Goal: Find specific page/section: Find specific page/section

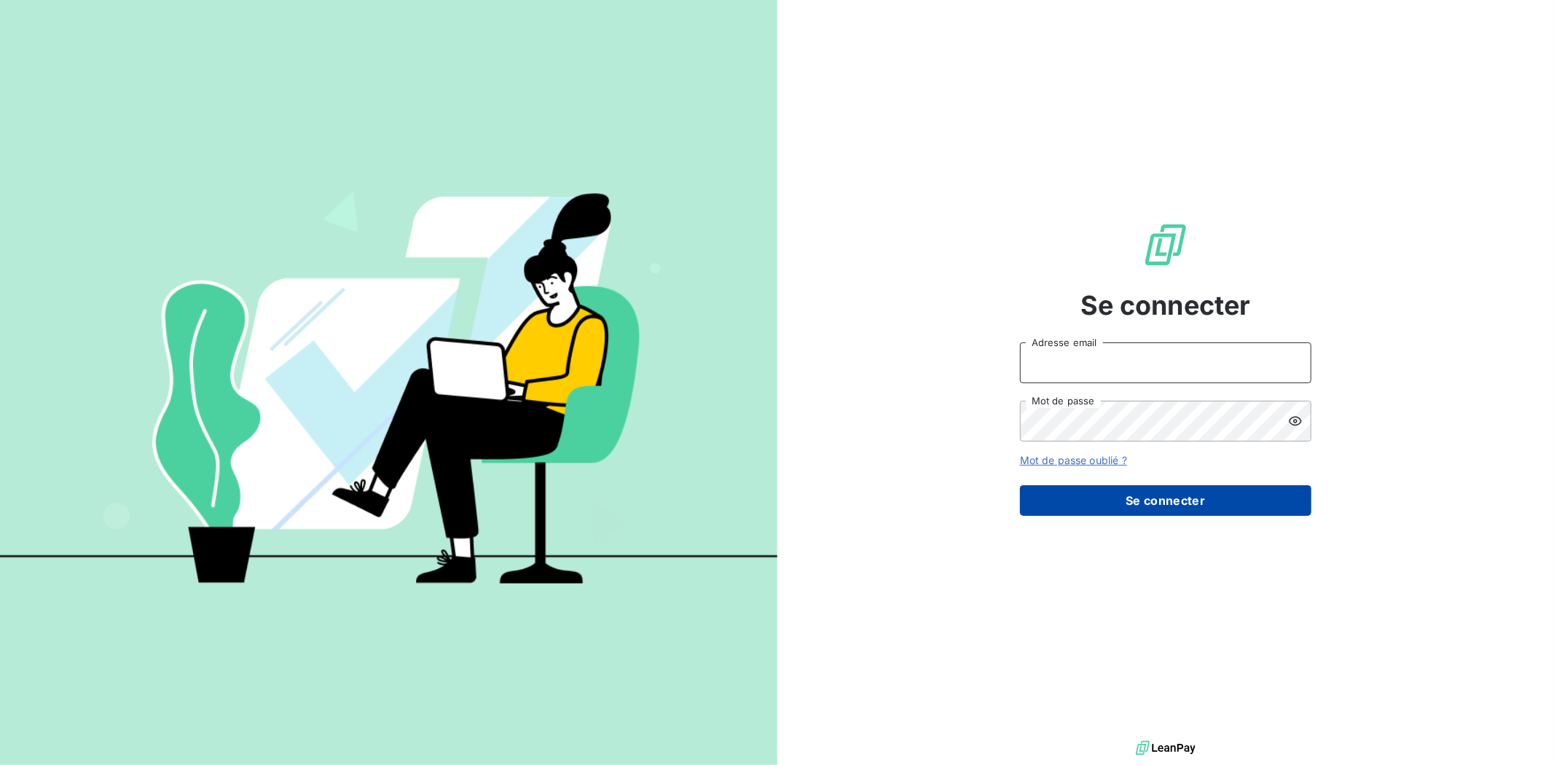
type input "[EMAIL_ADDRESS][DOMAIN_NAME]"
click at [1137, 518] on div "Se connecter [EMAIL_ADDRESS][DOMAIN_NAME] Adresse email Mot de passe Mot de pas…" at bounding box center [1165, 368] width 291 height 737
click at [1135, 498] on button "Se connecter" at bounding box center [1165, 500] width 291 height 31
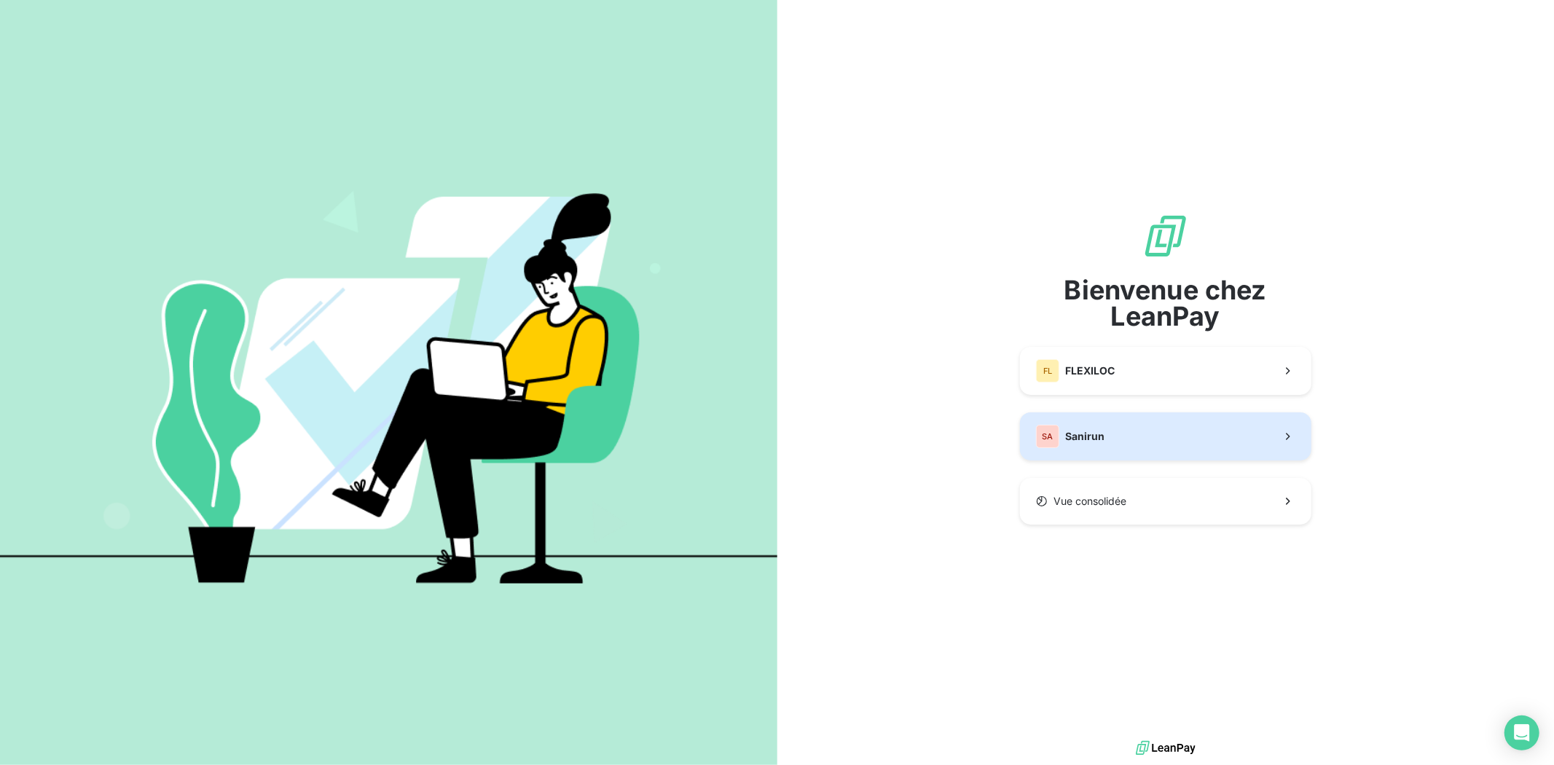
click at [1059, 446] on div "SA" at bounding box center [1047, 436] width 23 height 23
click at [1111, 439] on button "SA Sanirun" at bounding box center [1165, 436] width 291 height 48
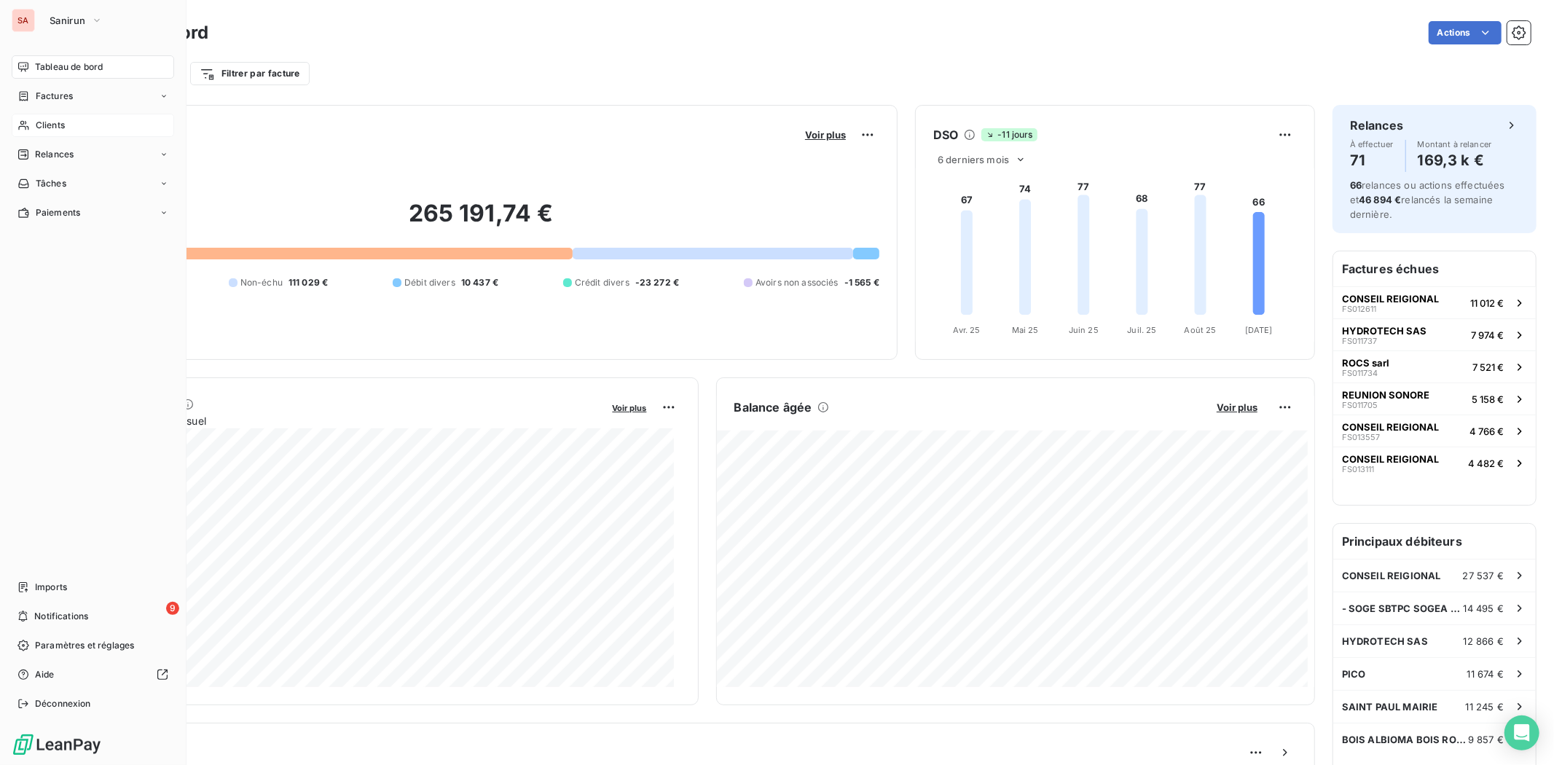
click at [44, 122] on span "Clients" at bounding box center [50, 125] width 29 height 13
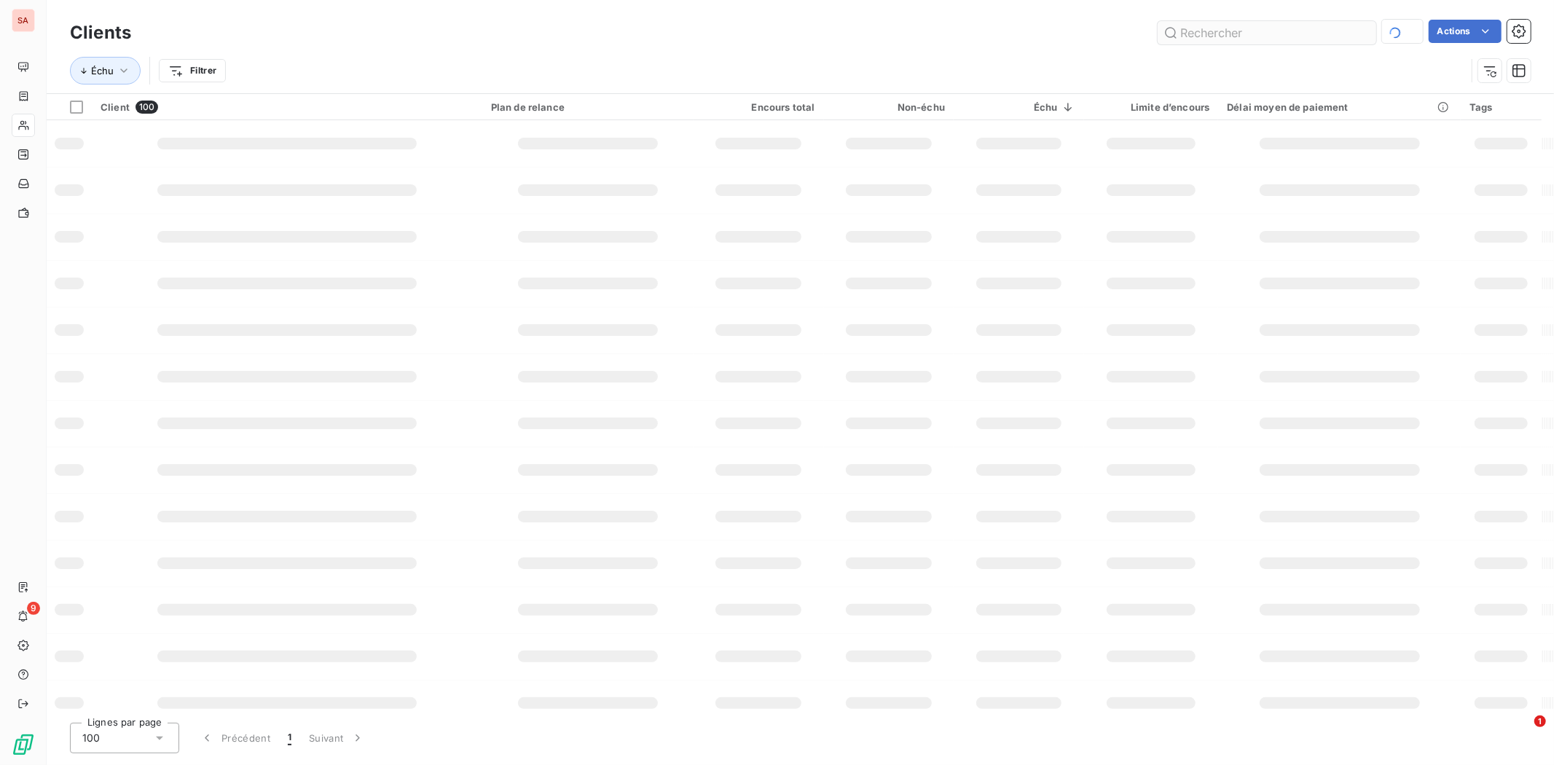
click at [1210, 32] on input "text" at bounding box center [1267, 32] width 219 height 23
type input "MIROGLASS"
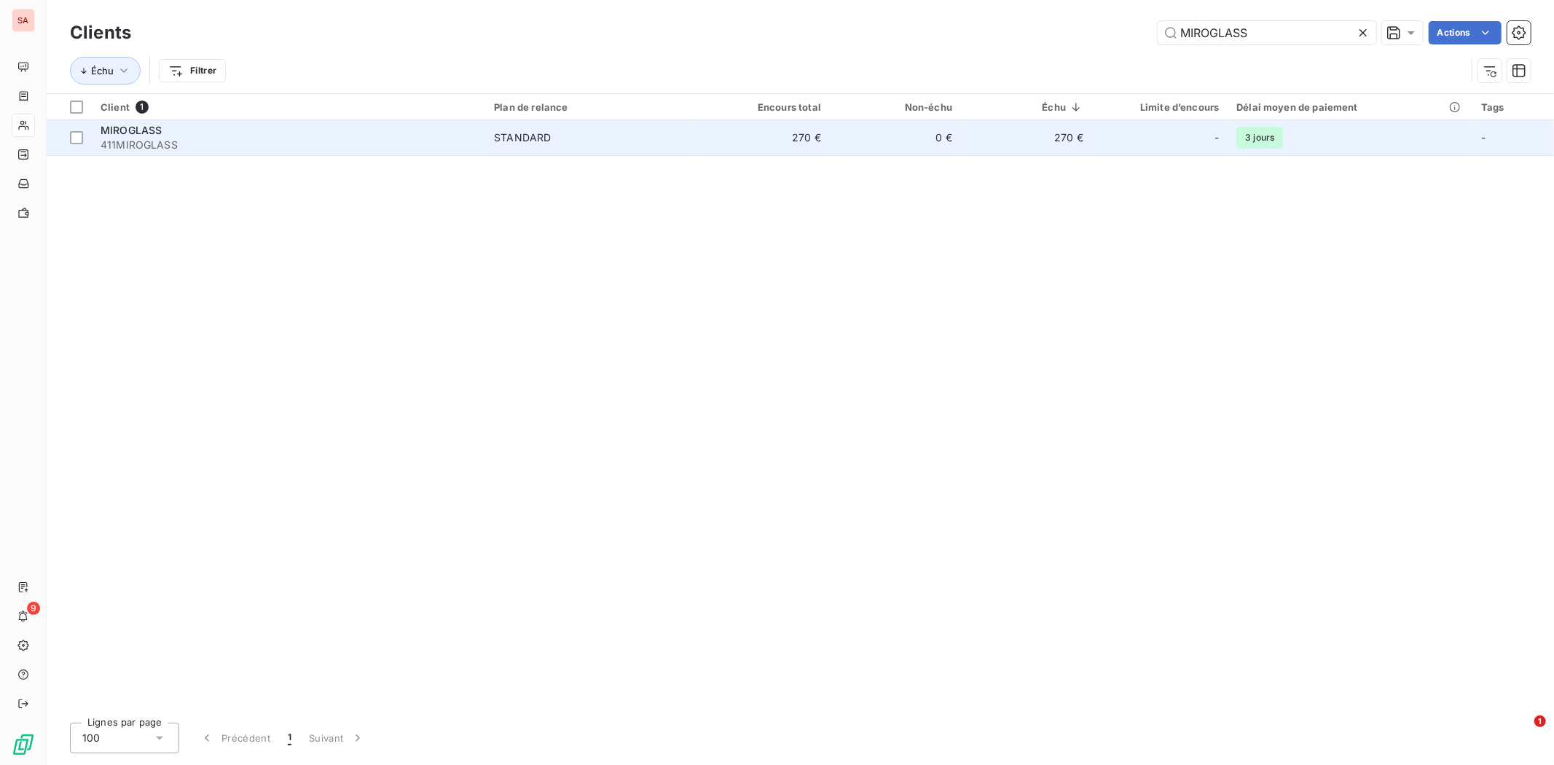
click at [455, 149] on span "411MIROGLASS" at bounding box center [289, 145] width 376 height 15
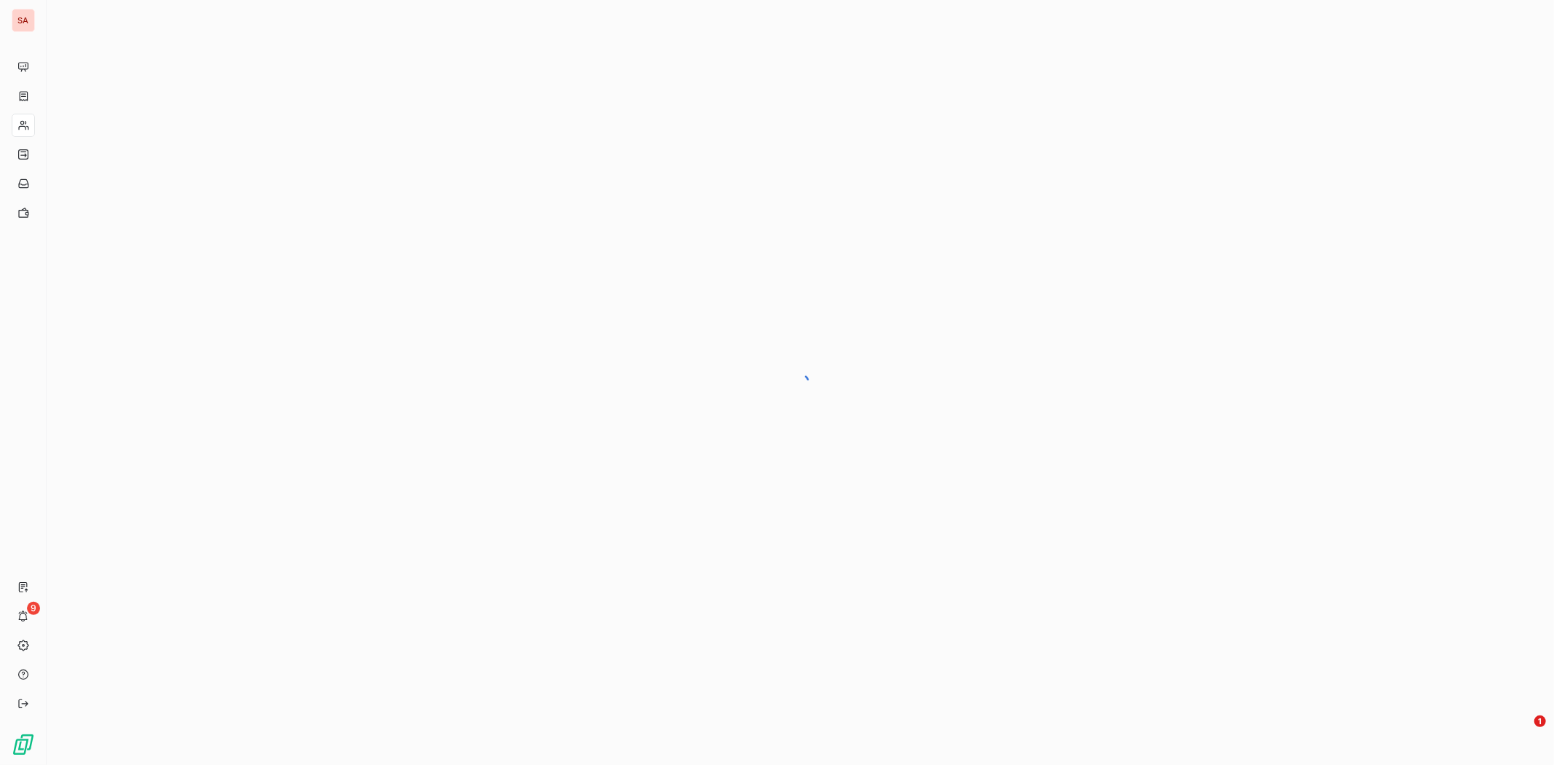
click at [533, 135] on div at bounding box center [801, 382] width 1508 height 765
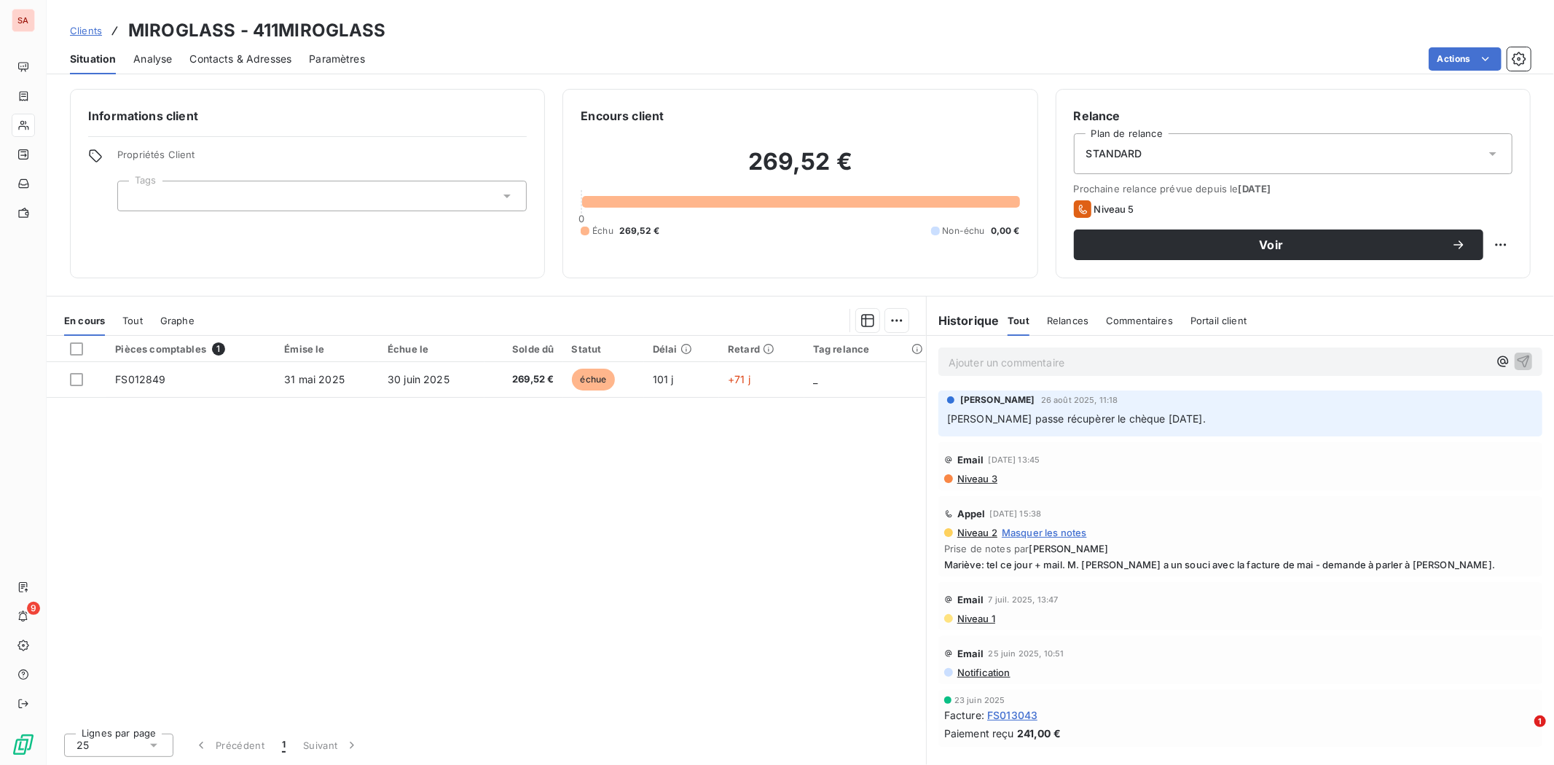
click at [157, 326] on div "En cours Tout Graphe" at bounding box center [487, 320] width 880 height 31
click at [121, 316] on div "En cours Tout Graphe" at bounding box center [487, 320] width 880 height 31
click at [130, 318] on span "Tout" at bounding box center [132, 321] width 20 height 12
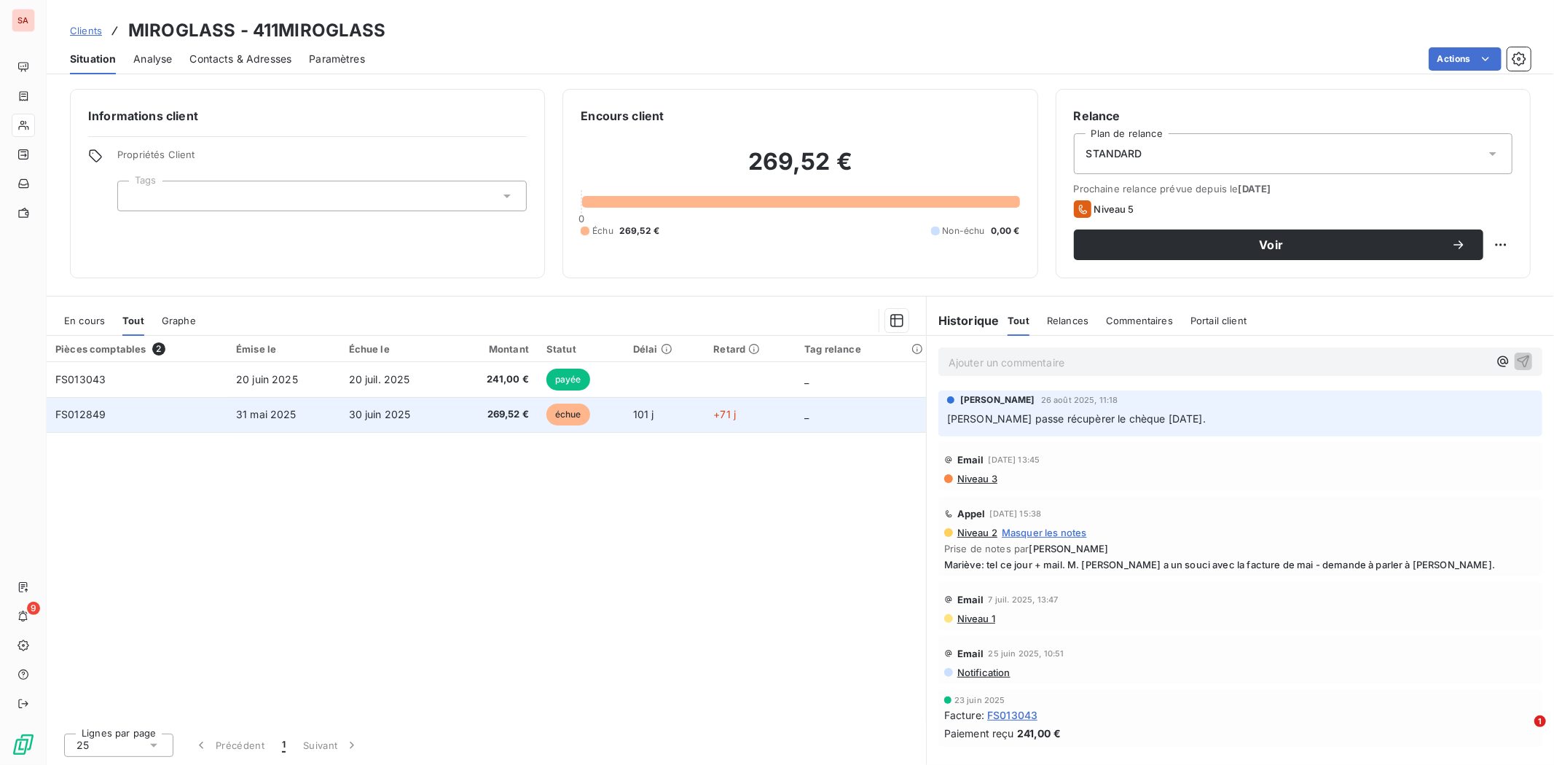
click at [500, 423] on td "269,52 €" at bounding box center [495, 414] width 85 height 35
click at [478, 415] on span "269,52 €" at bounding box center [495, 414] width 68 height 15
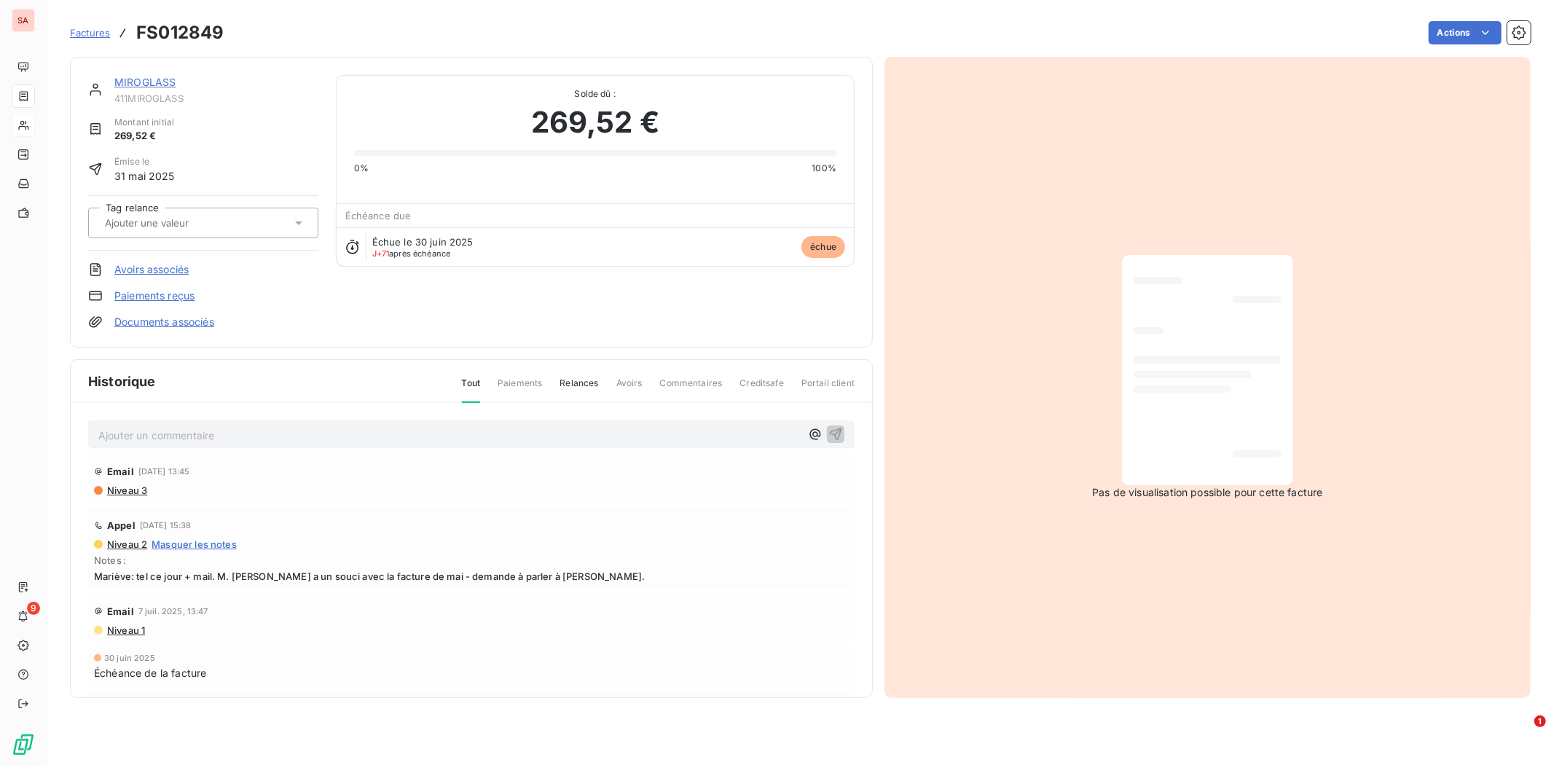
click at [82, 28] on span "Factures" at bounding box center [90, 33] width 40 height 12
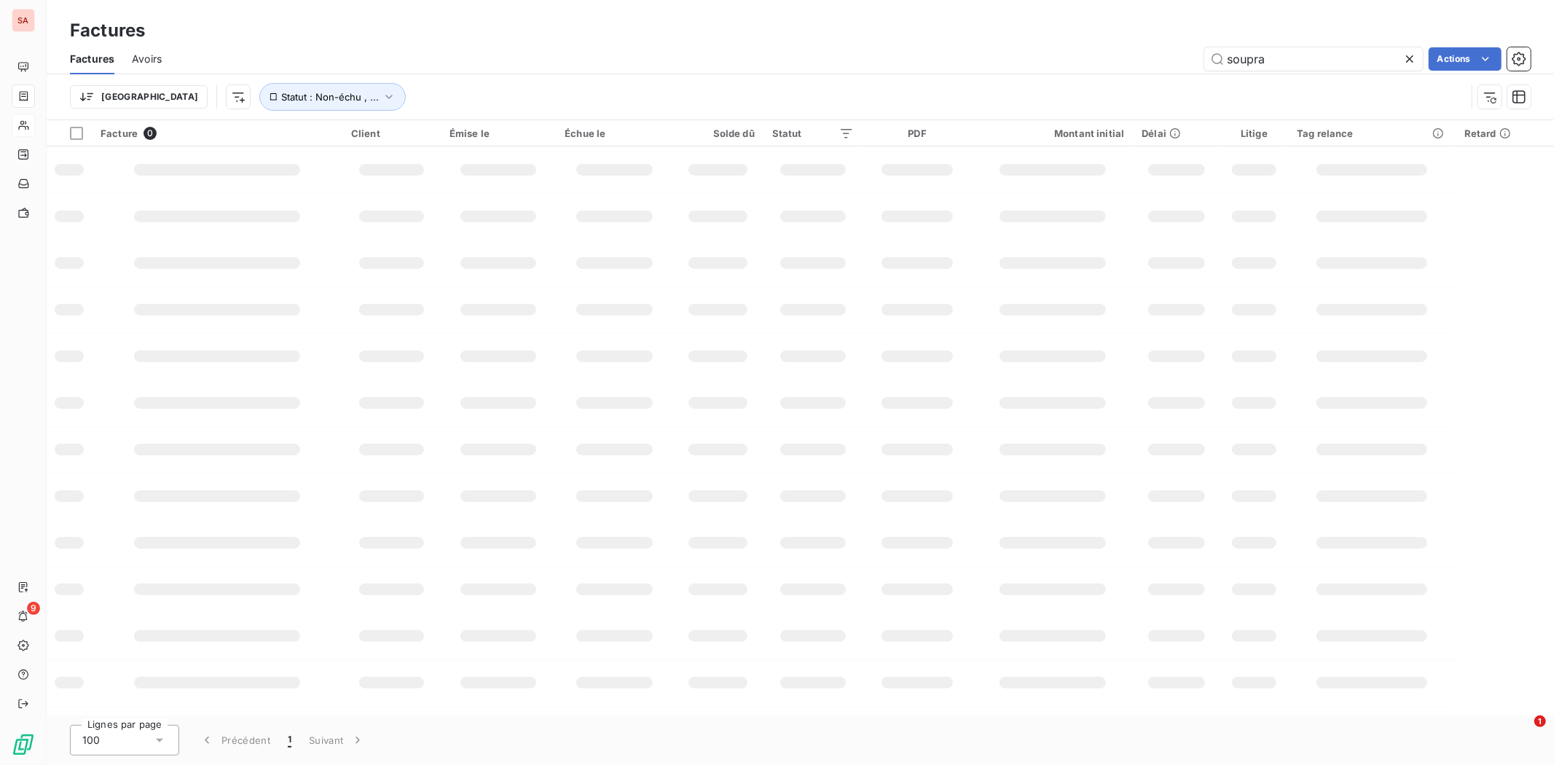
drag, startPoint x: 1292, startPoint y: 57, endPoint x: 967, endPoint y: 59, distance: 325.0
click at [967, 59] on div "soupra Actions" at bounding box center [855, 58] width 1352 height 23
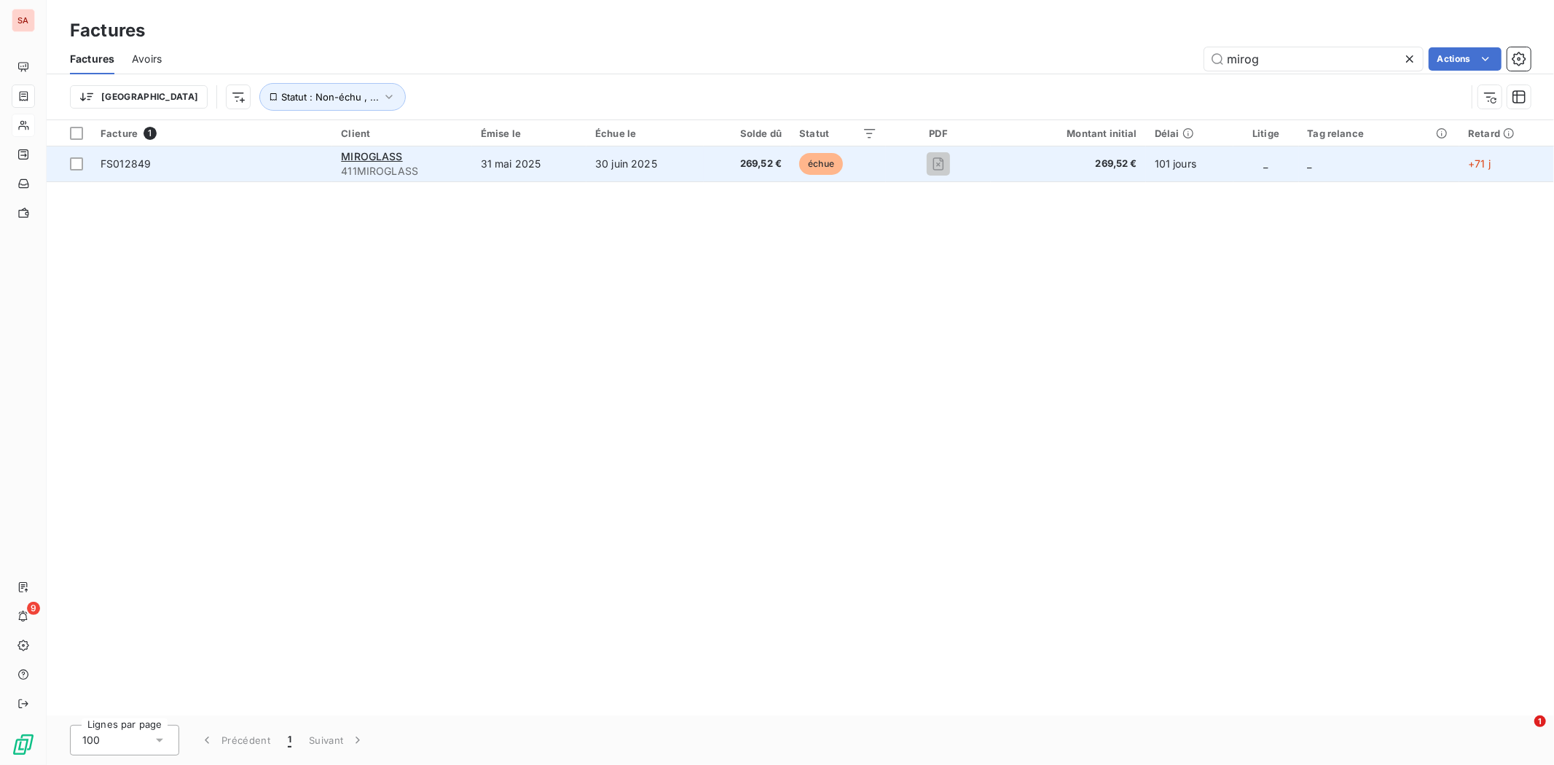
type input "mirog"
click at [519, 157] on td "31 mai 2025" at bounding box center [529, 163] width 114 height 35
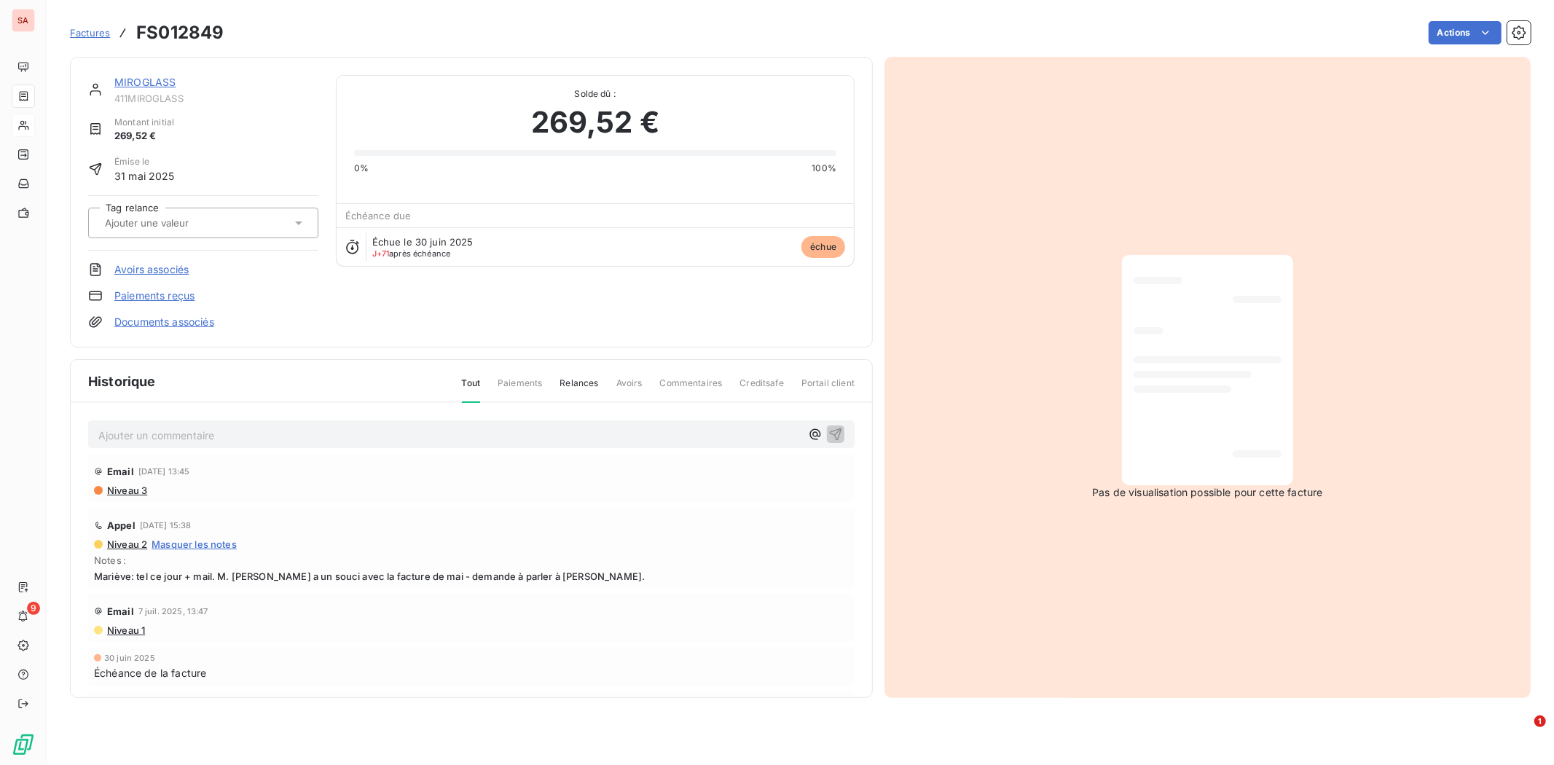
drag, startPoint x: 435, startPoint y: 95, endPoint x: 326, endPoint y: 75, distance: 111.2
click at [426, 95] on span "Solde dû :" at bounding box center [595, 93] width 482 height 13
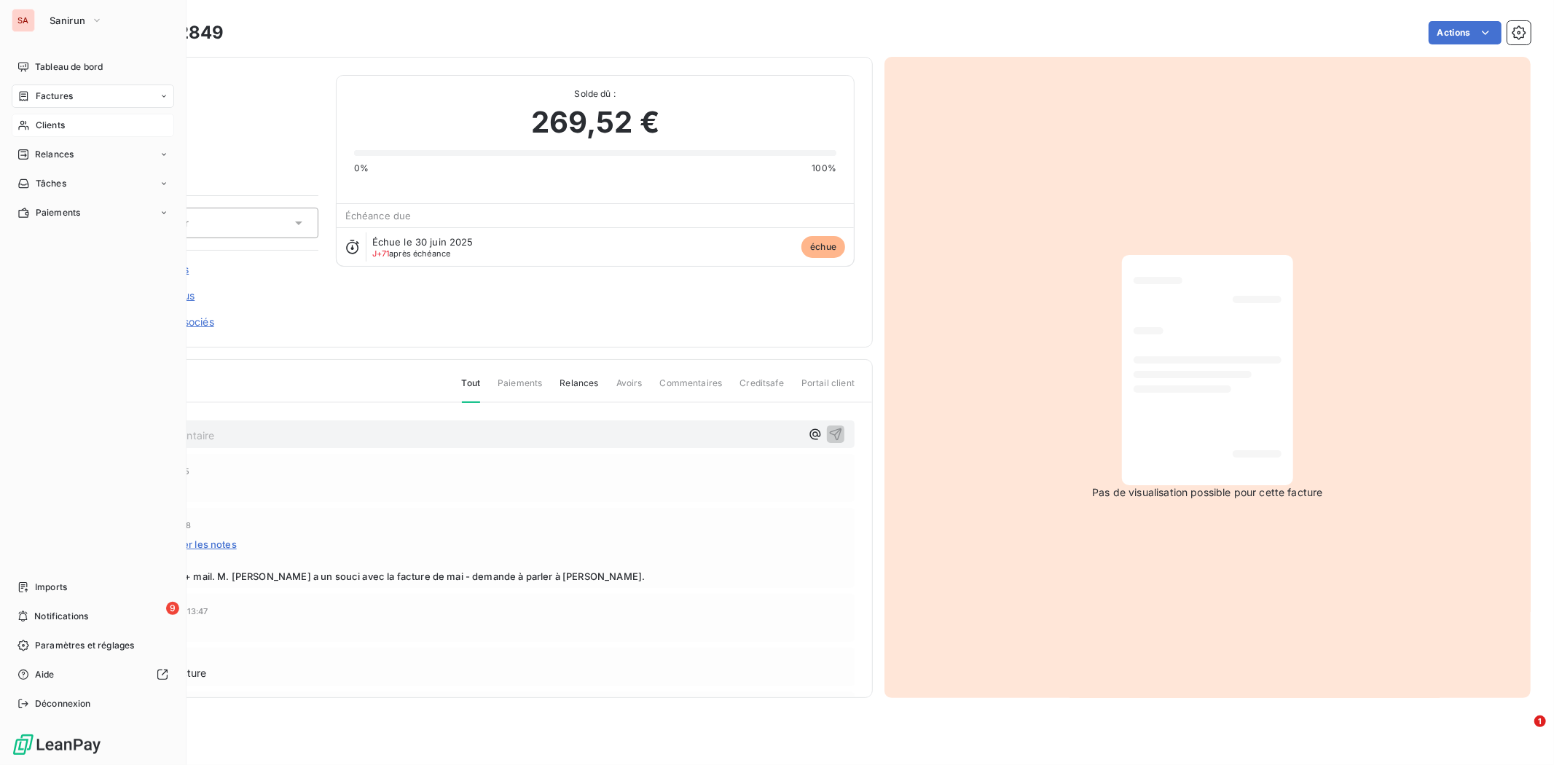
drag, startPoint x: 25, startPoint y: 12, endPoint x: 37, endPoint y: 18, distance: 14.0
click at [25, 12] on div "SA" at bounding box center [23, 20] width 23 height 23
click at [91, 16] on icon "button" at bounding box center [97, 20] width 12 height 15
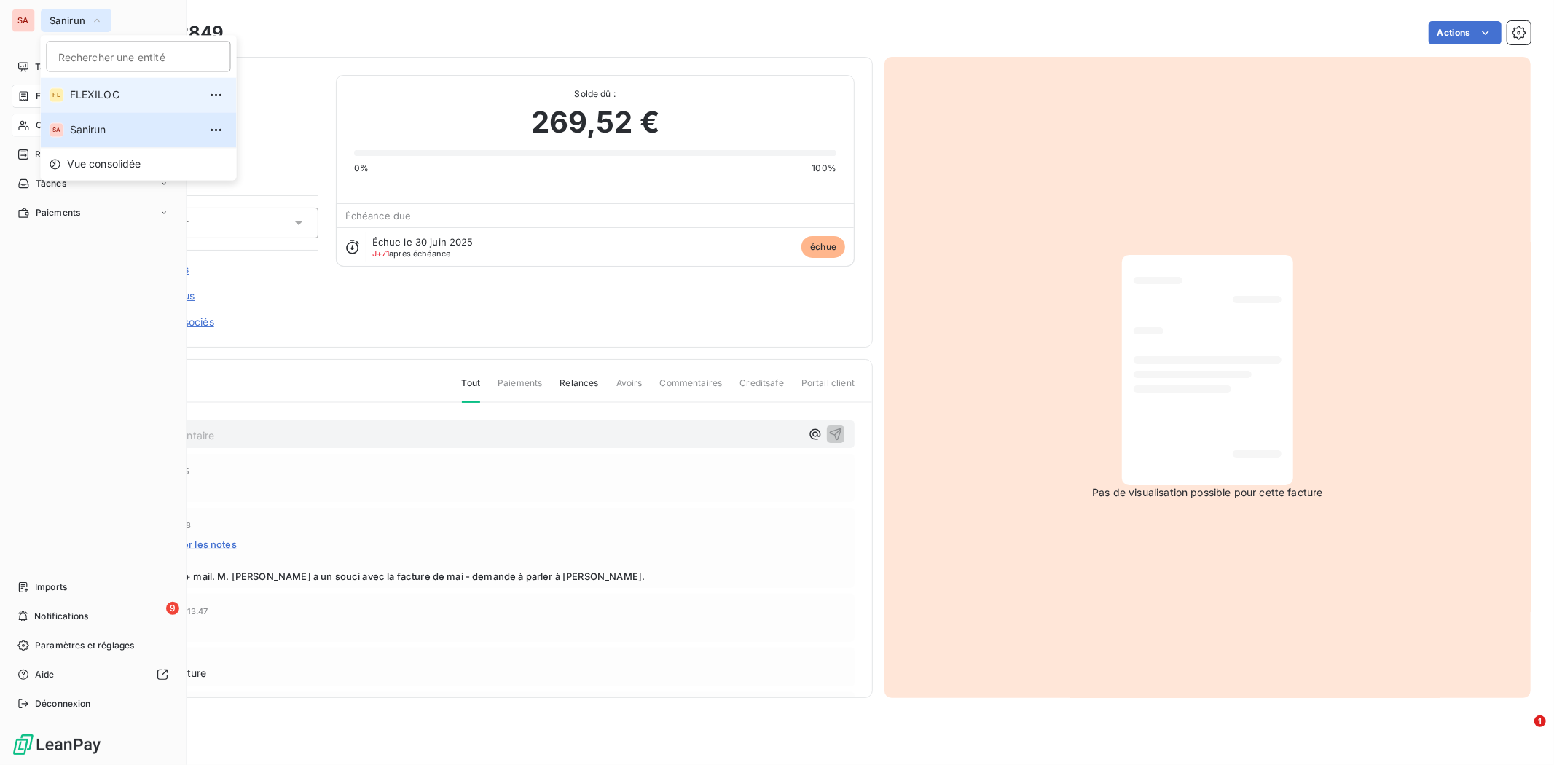
click at [117, 100] on span "FLEXILOC" at bounding box center [134, 94] width 129 height 15
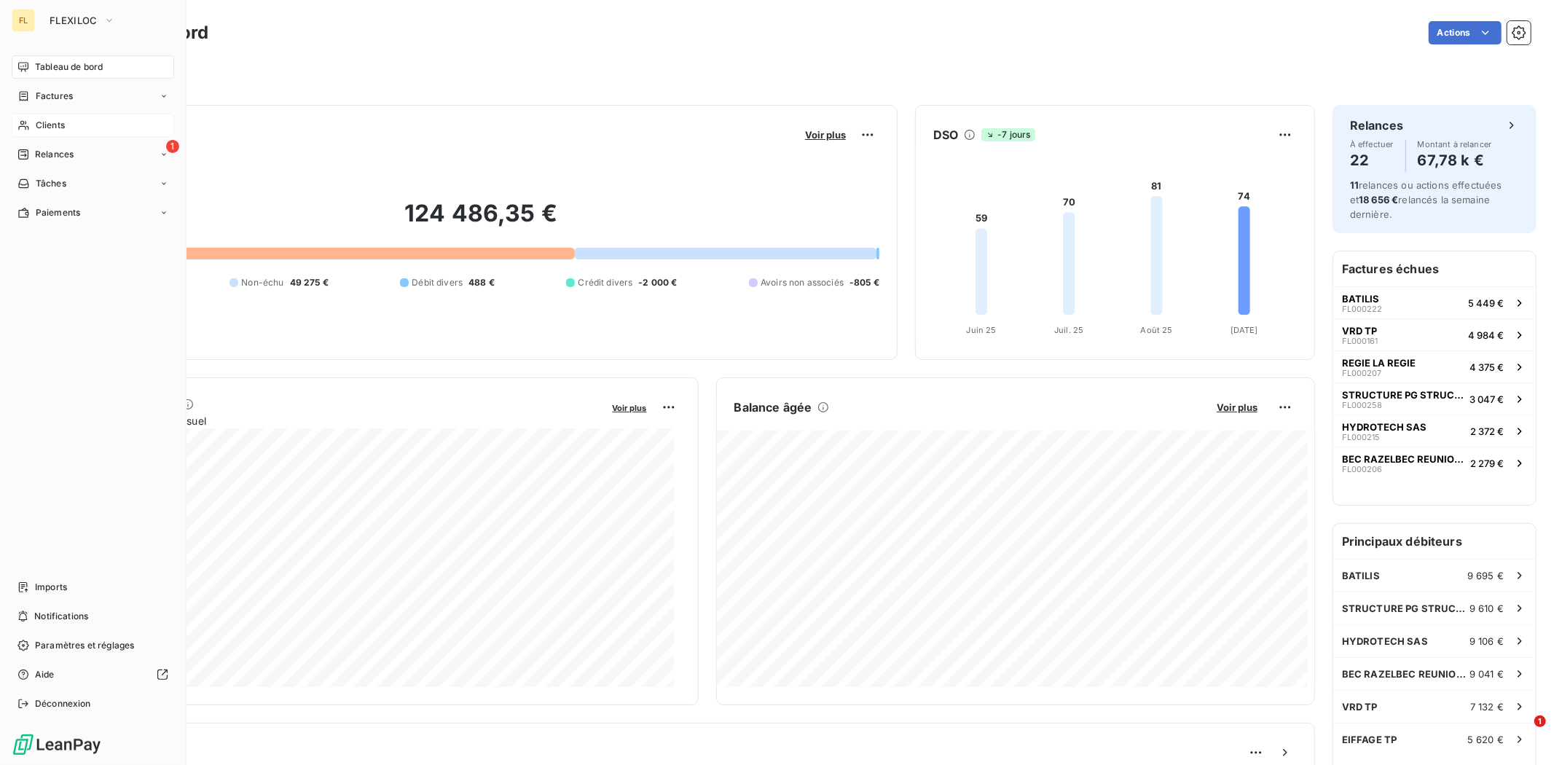
click at [75, 126] on div "Clients" at bounding box center [93, 125] width 163 height 23
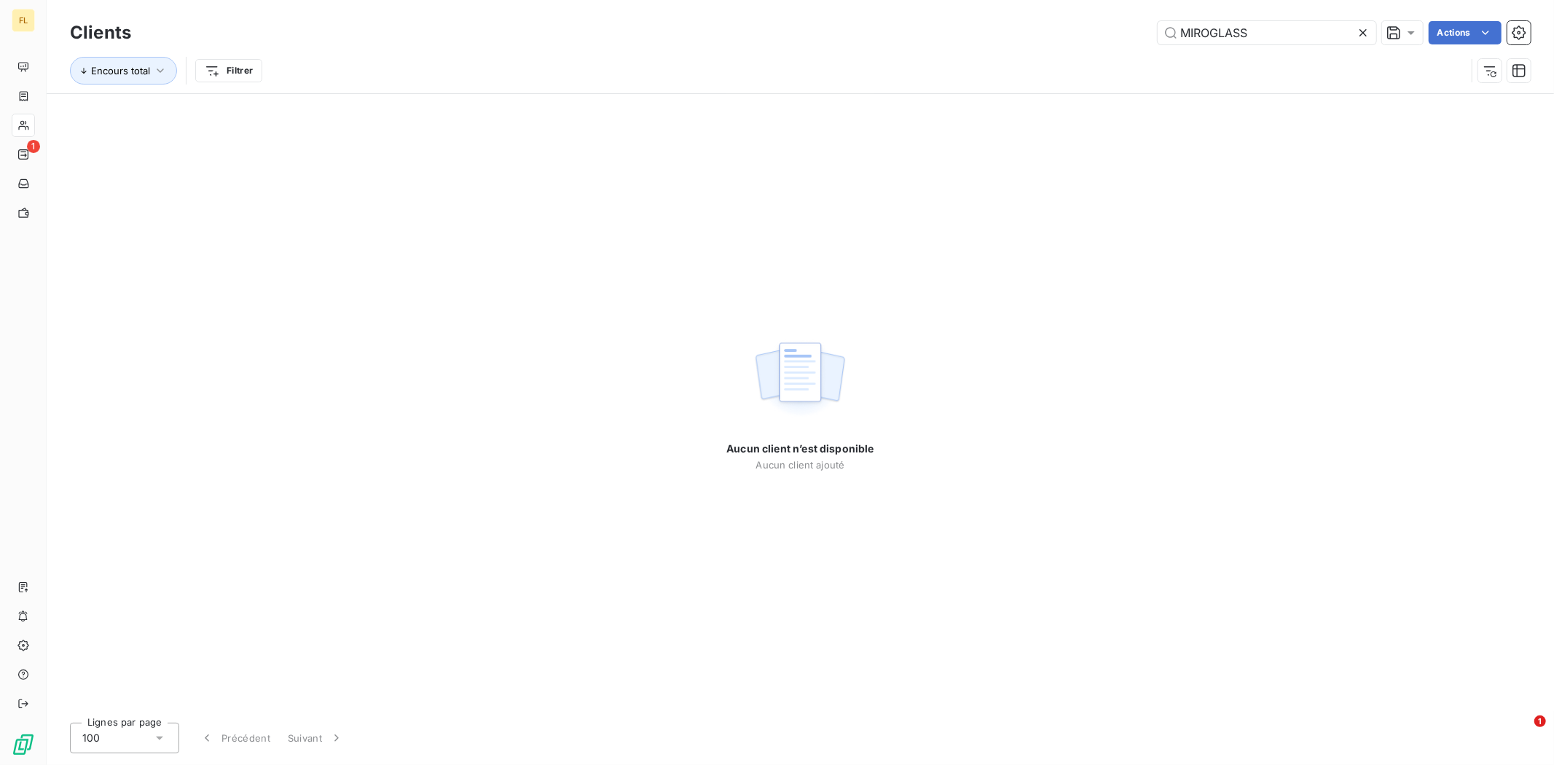
drag, startPoint x: 1277, startPoint y: 35, endPoint x: 895, endPoint y: 48, distance: 382.1
click at [895, 48] on div "Clients MIROGLASS Actions Encours total Filtrer" at bounding box center [800, 55] width 1461 height 76
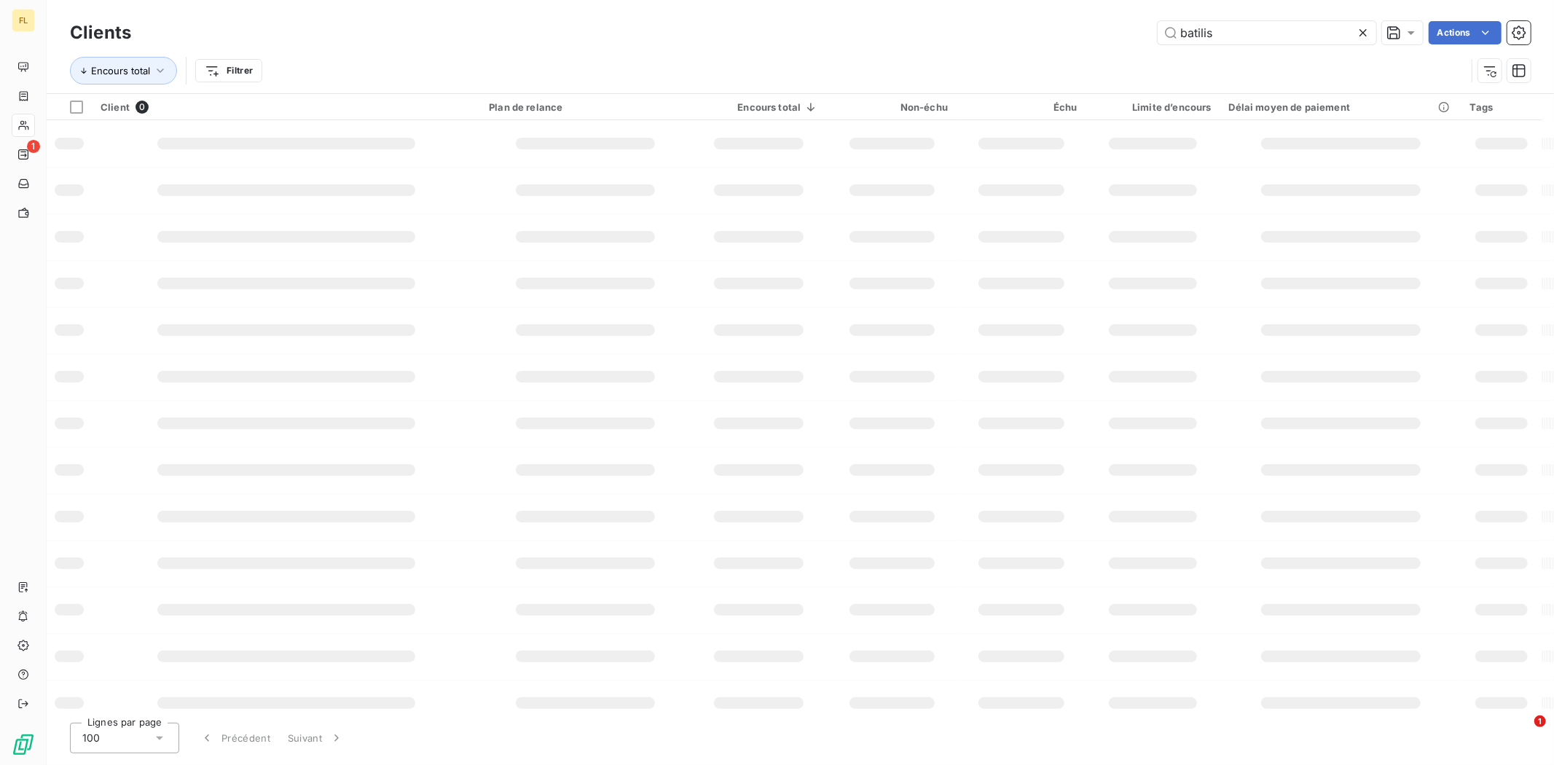
type input "batilis"
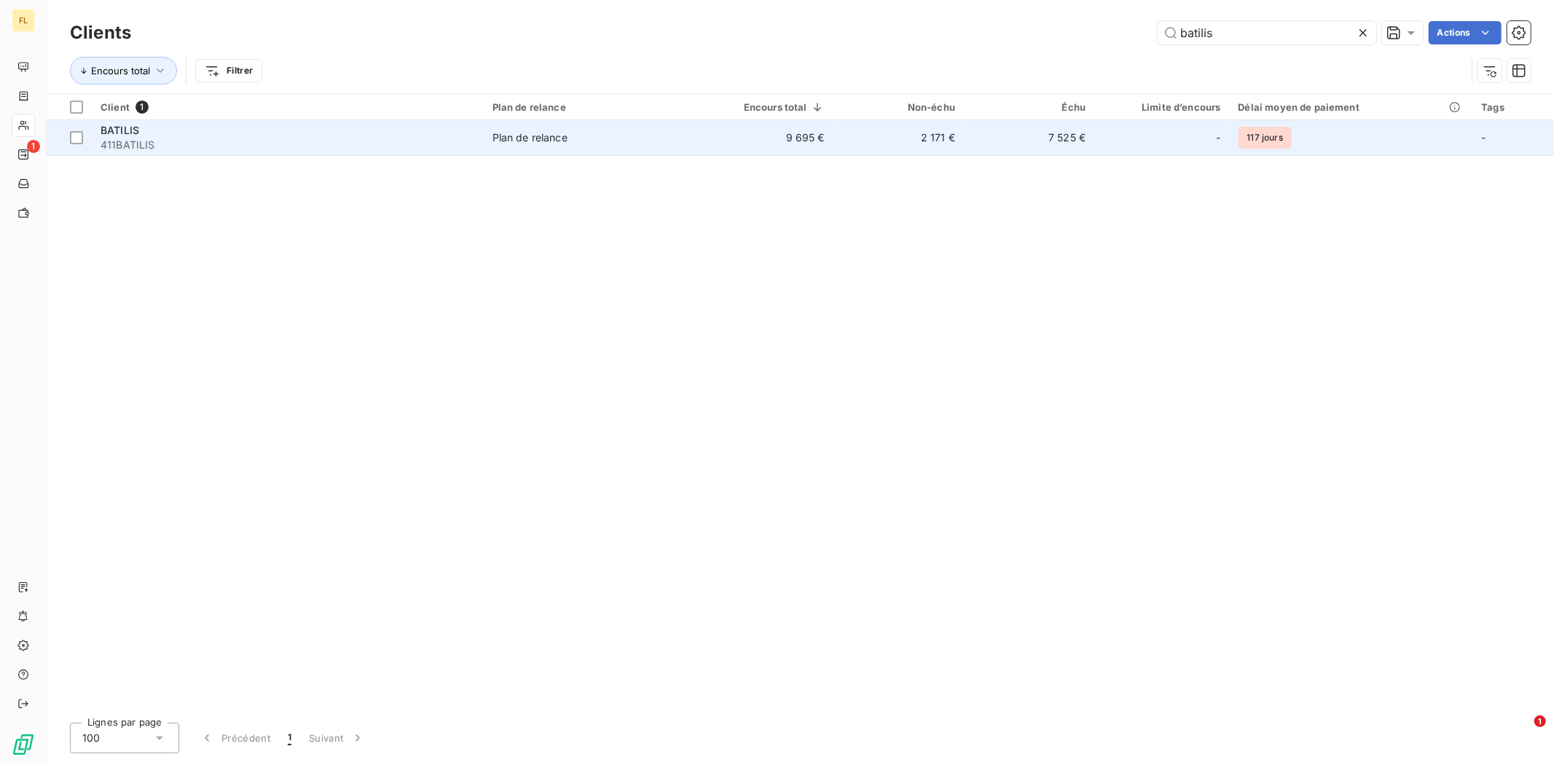
click at [576, 154] on td "Plan de relance" at bounding box center [590, 137] width 212 height 35
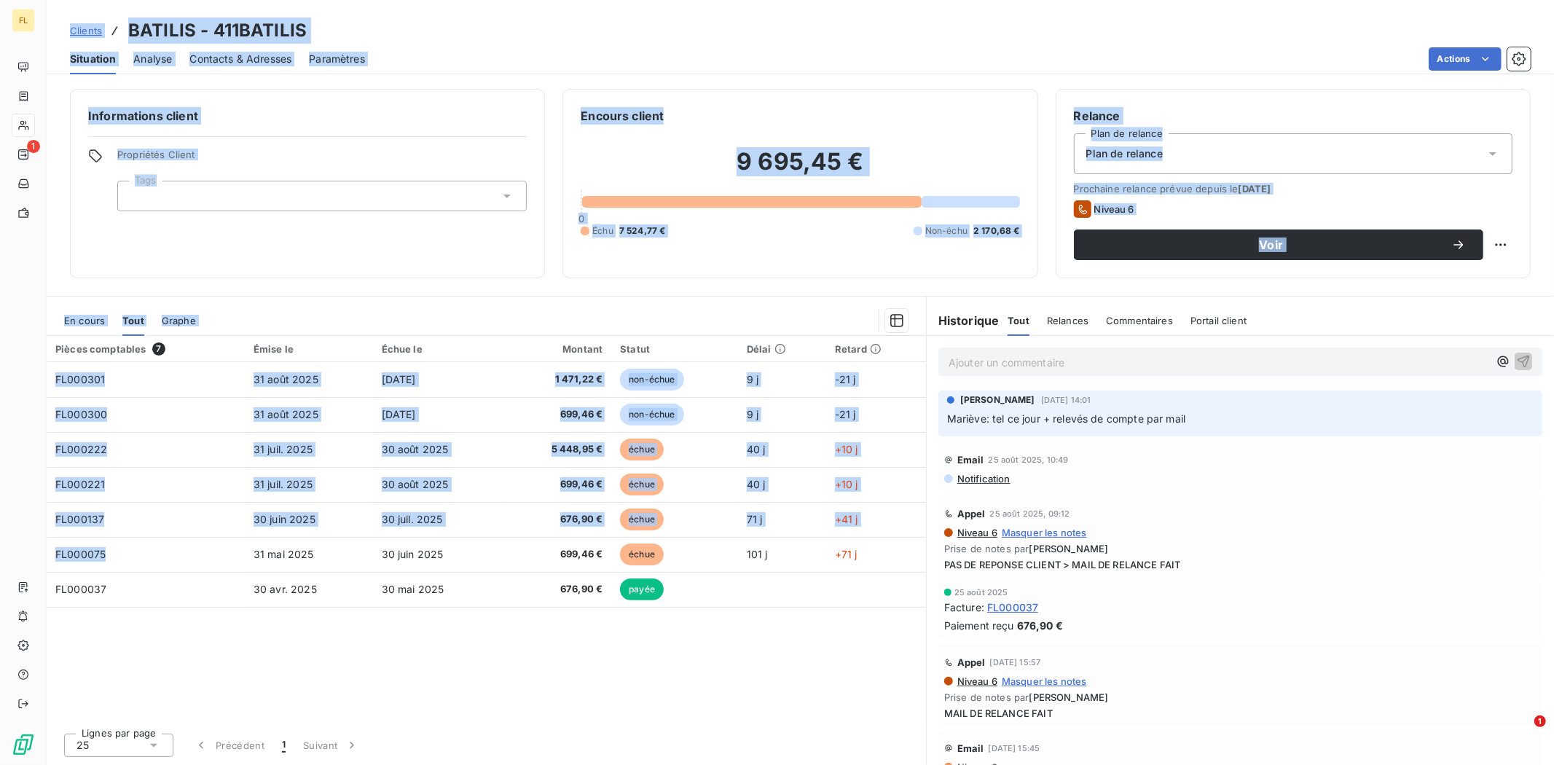
drag, startPoint x: 122, startPoint y: 554, endPoint x: 46, endPoint y: 548, distance: 76.7
click at [46, 548] on div "FL 1 Clients BATILIS - 411BATILIS Situation Analyse Contacts & Adresses Paramèt…" at bounding box center [777, 382] width 1554 height 765
click at [362, 662] on div "Pièces comptables 7 Émise le Échue le Montant Statut Délai Retard FL000301 [DAT…" at bounding box center [487, 528] width 880 height 385
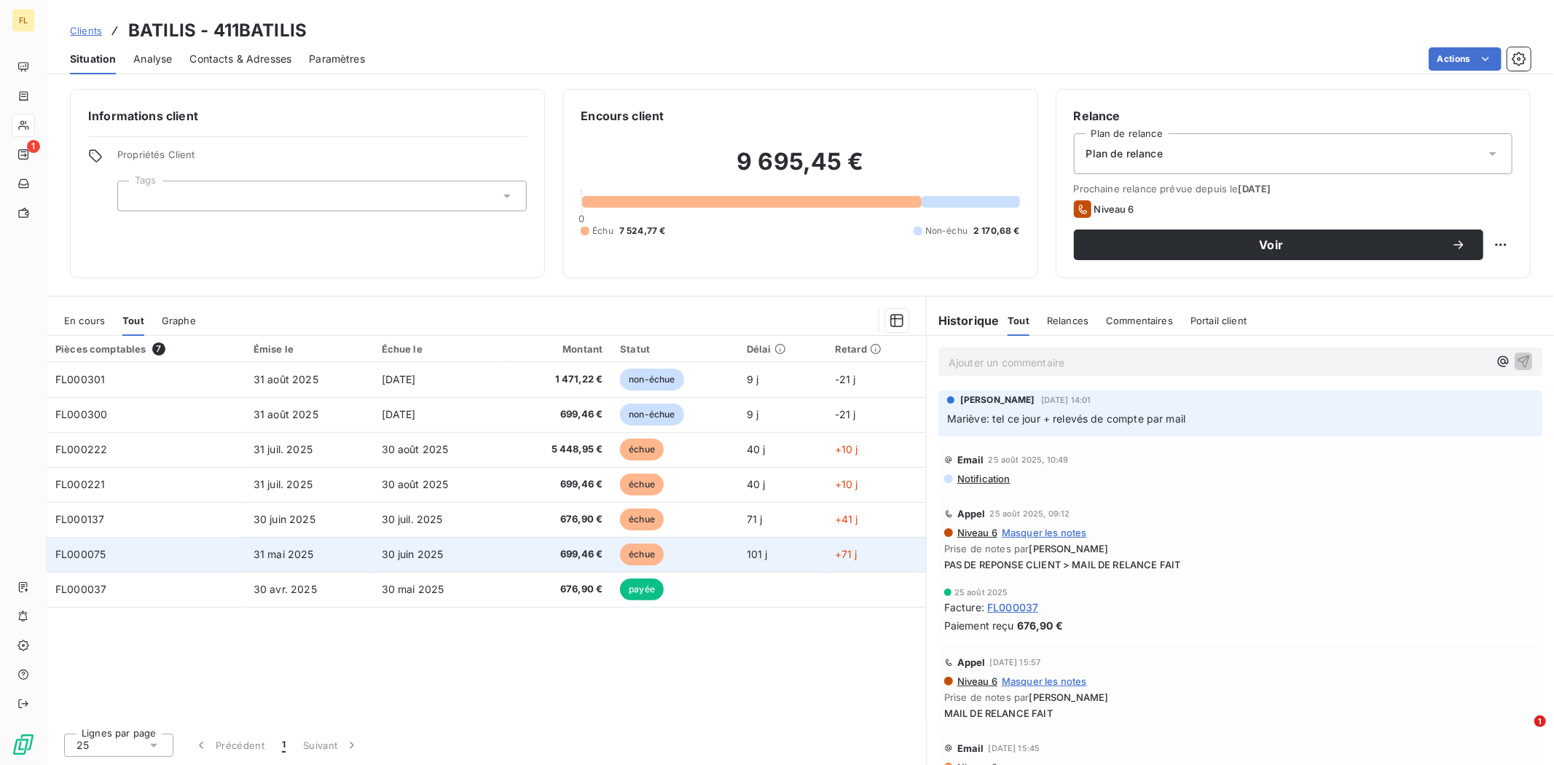
click at [82, 549] on span "FL000075" at bounding box center [80, 554] width 50 height 12
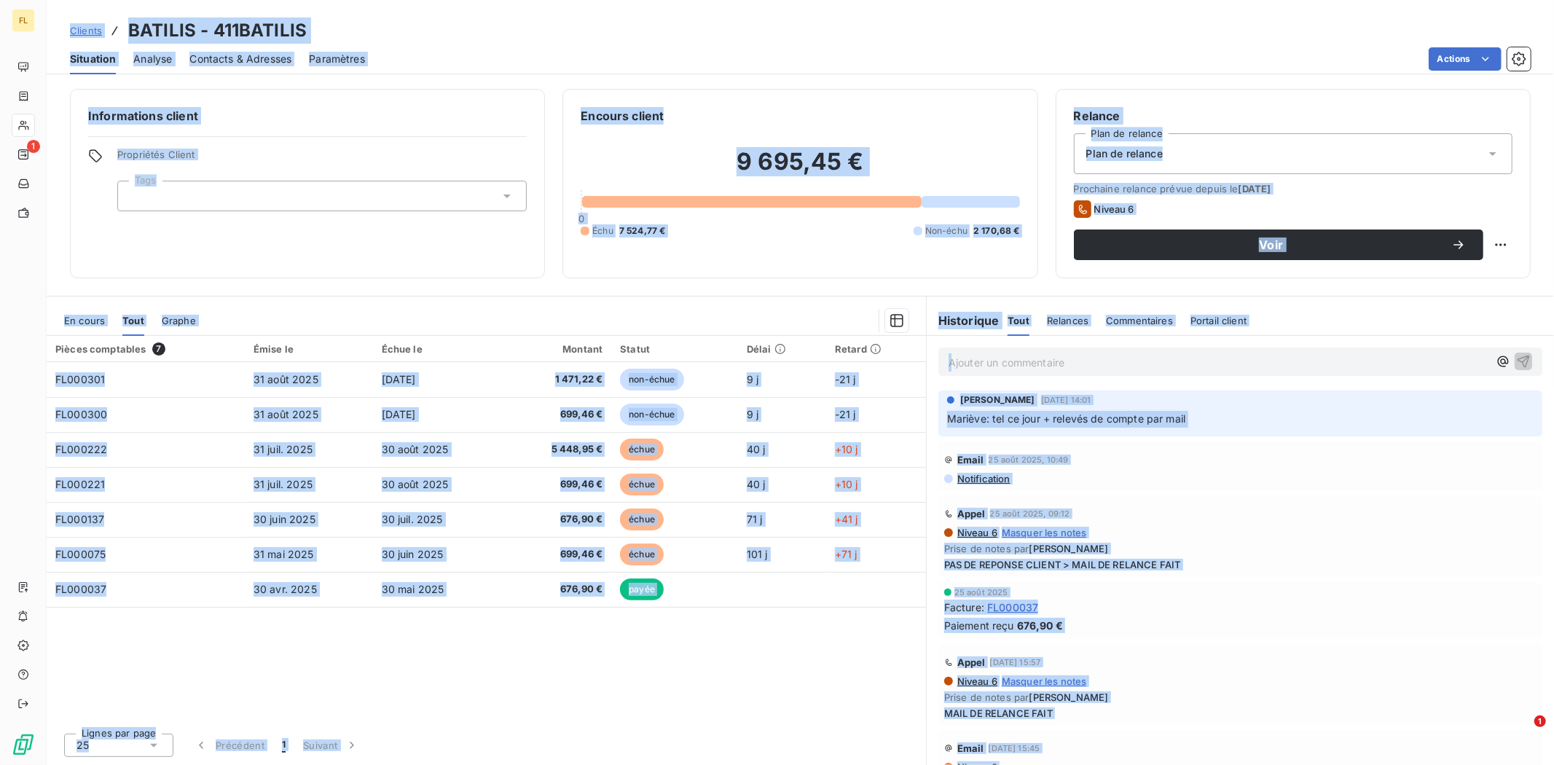
click at [215, 646] on div "Pièces comptables 7 Émise le Échue le Montant Statut Délai Retard FL000301 [DAT…" at bounding box center [487, 528] width 880 height 385
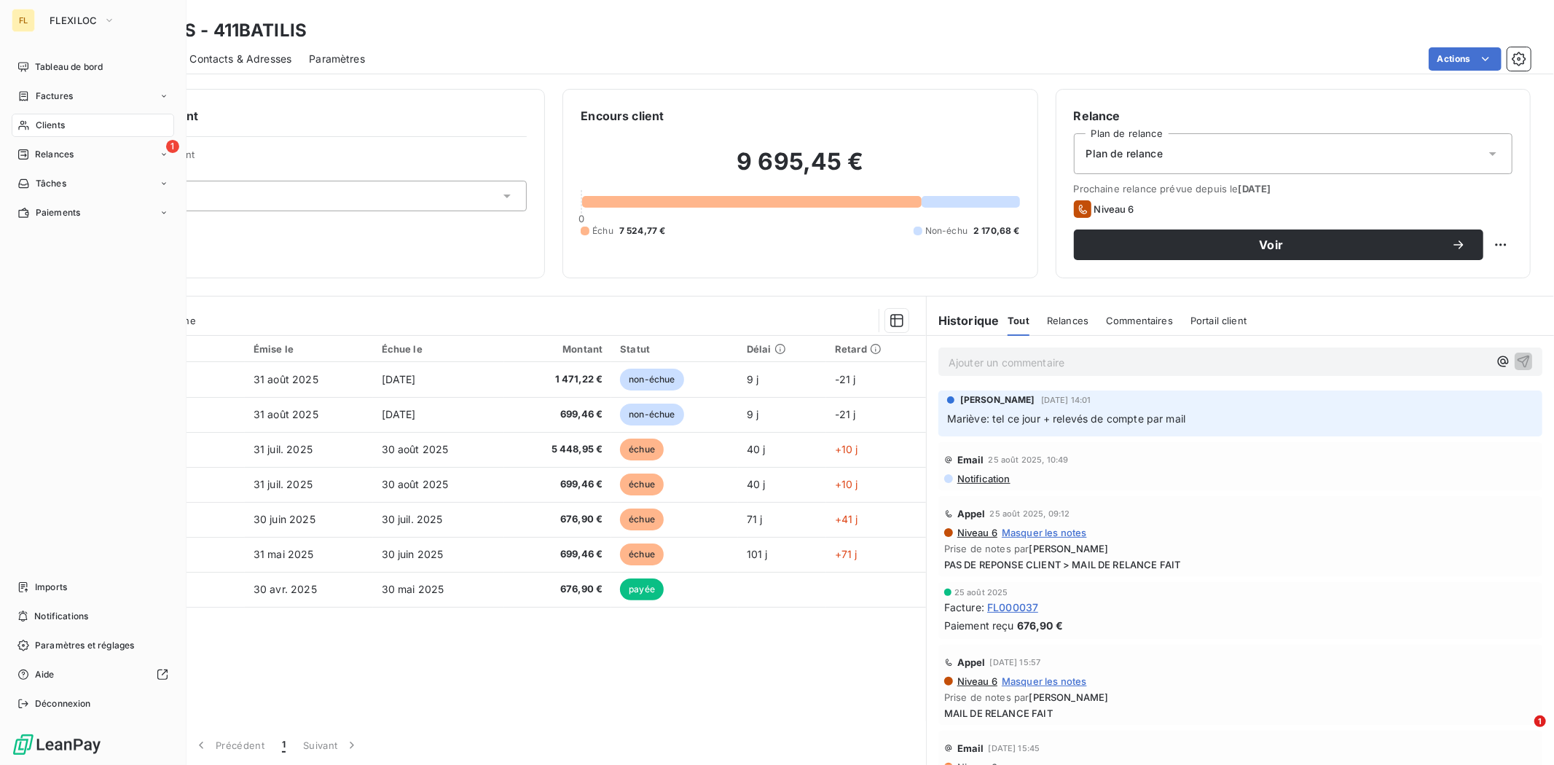
drag, startPoint x: 66, startPoint y: 121, endPoint x: 164, endPoint y: 120, distance: 98.4
click at [66, 121] on div "Clients" at bounding box center [93, 125] width 163 height 23
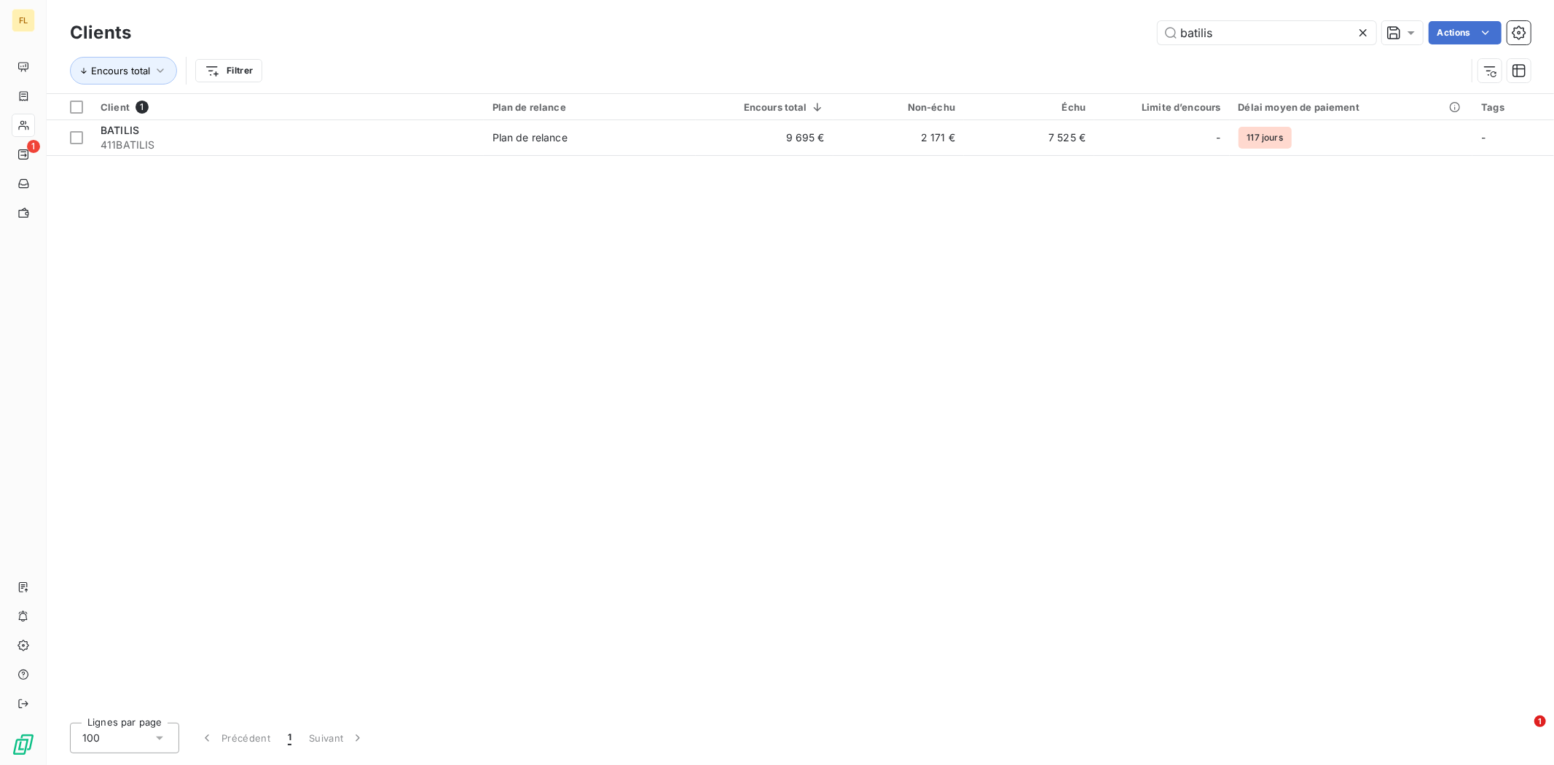
drag, startPoint x: 1229, startPoint y: 34, endPoint x: 811, endPoint y: 35, distance: 417.6
click at [811, 35] on div "batilis Actions" at bounding box center [840, 32] width 1382 height 23
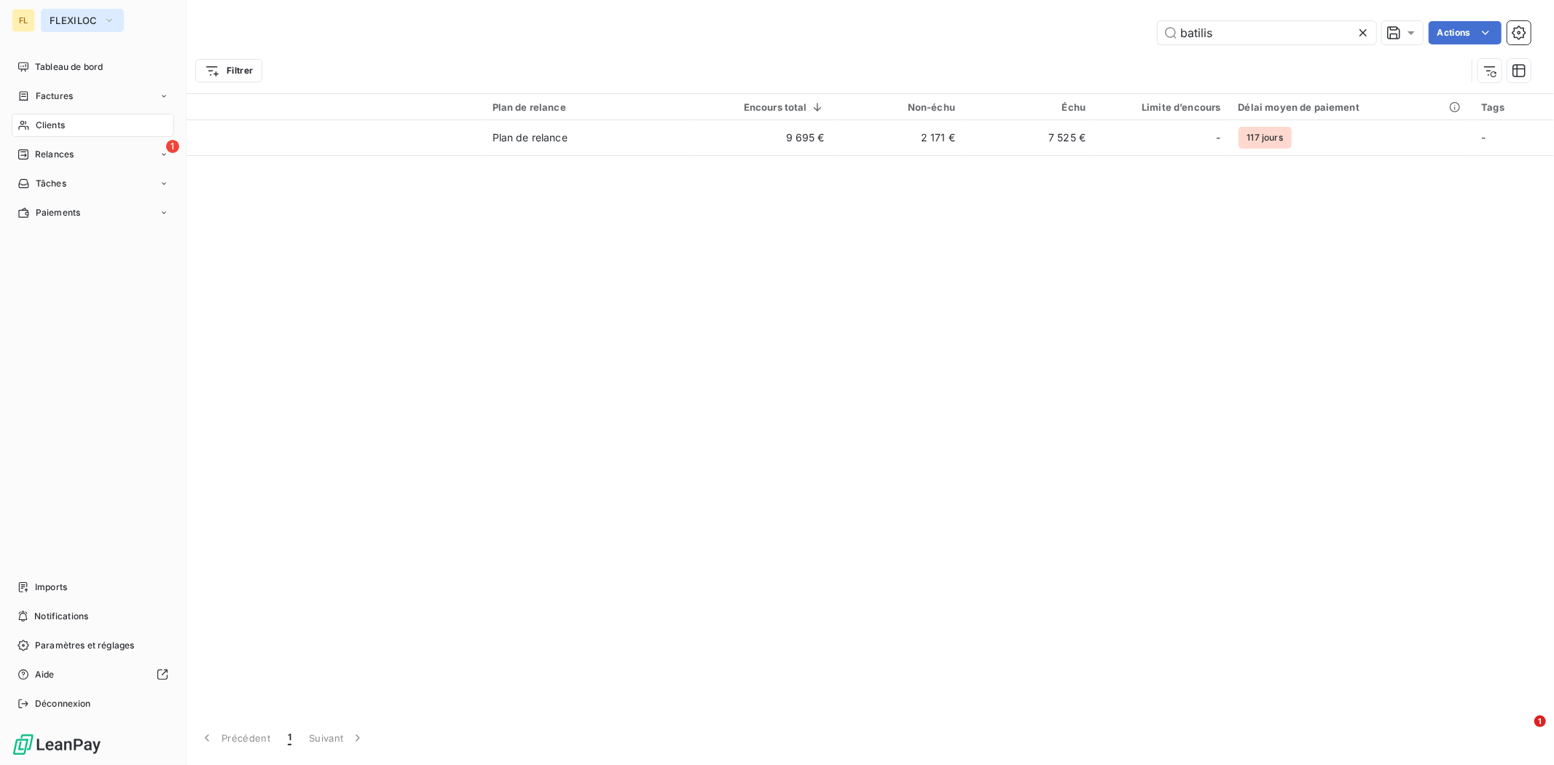
click at [95, 23] on span "FLEXILOC" at bounding box center [74, 21] width 48 height 12
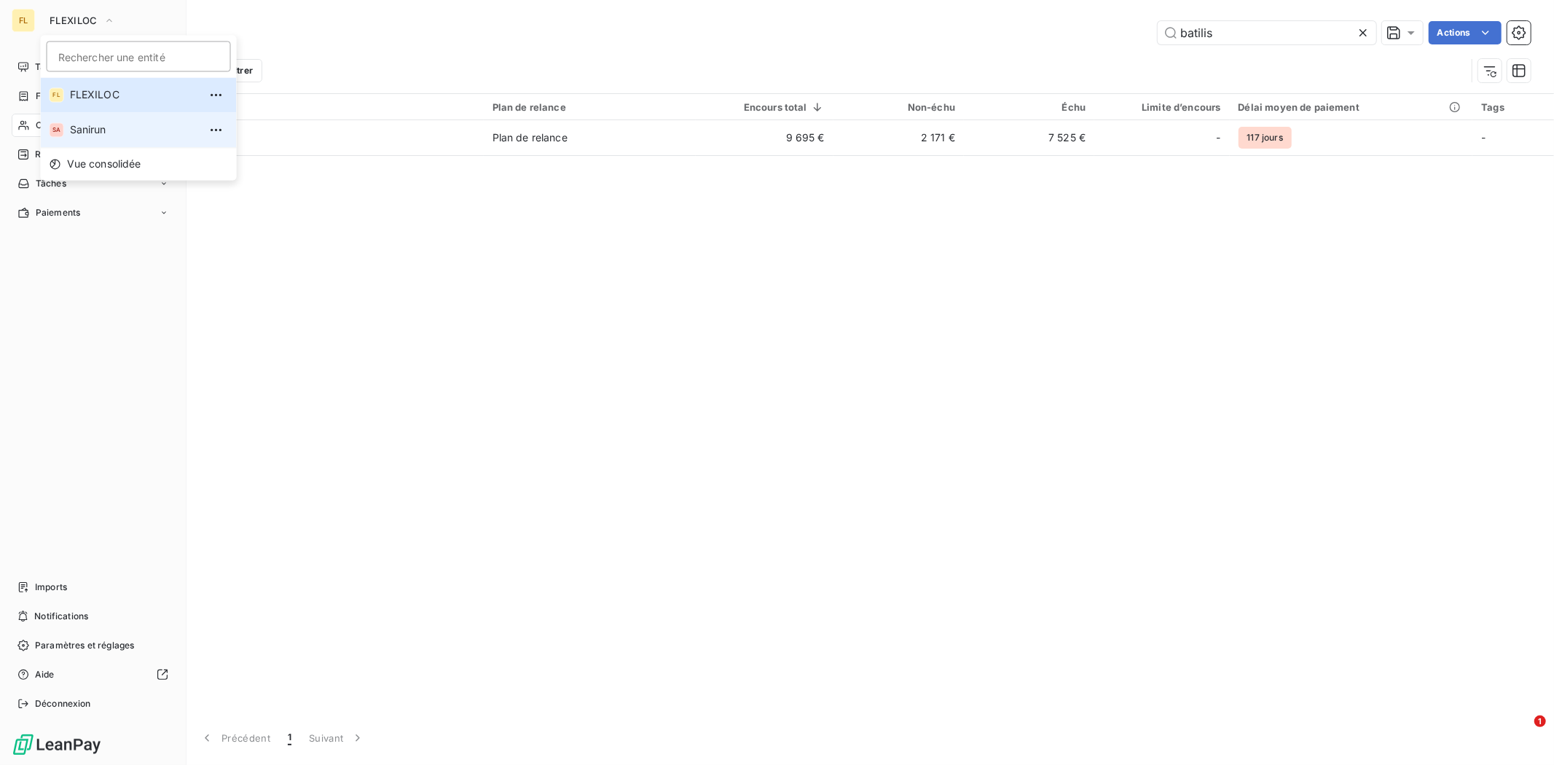
click at [105, 122] on span "Sanirun" at bounding box center [134, 129] width 129 height 15
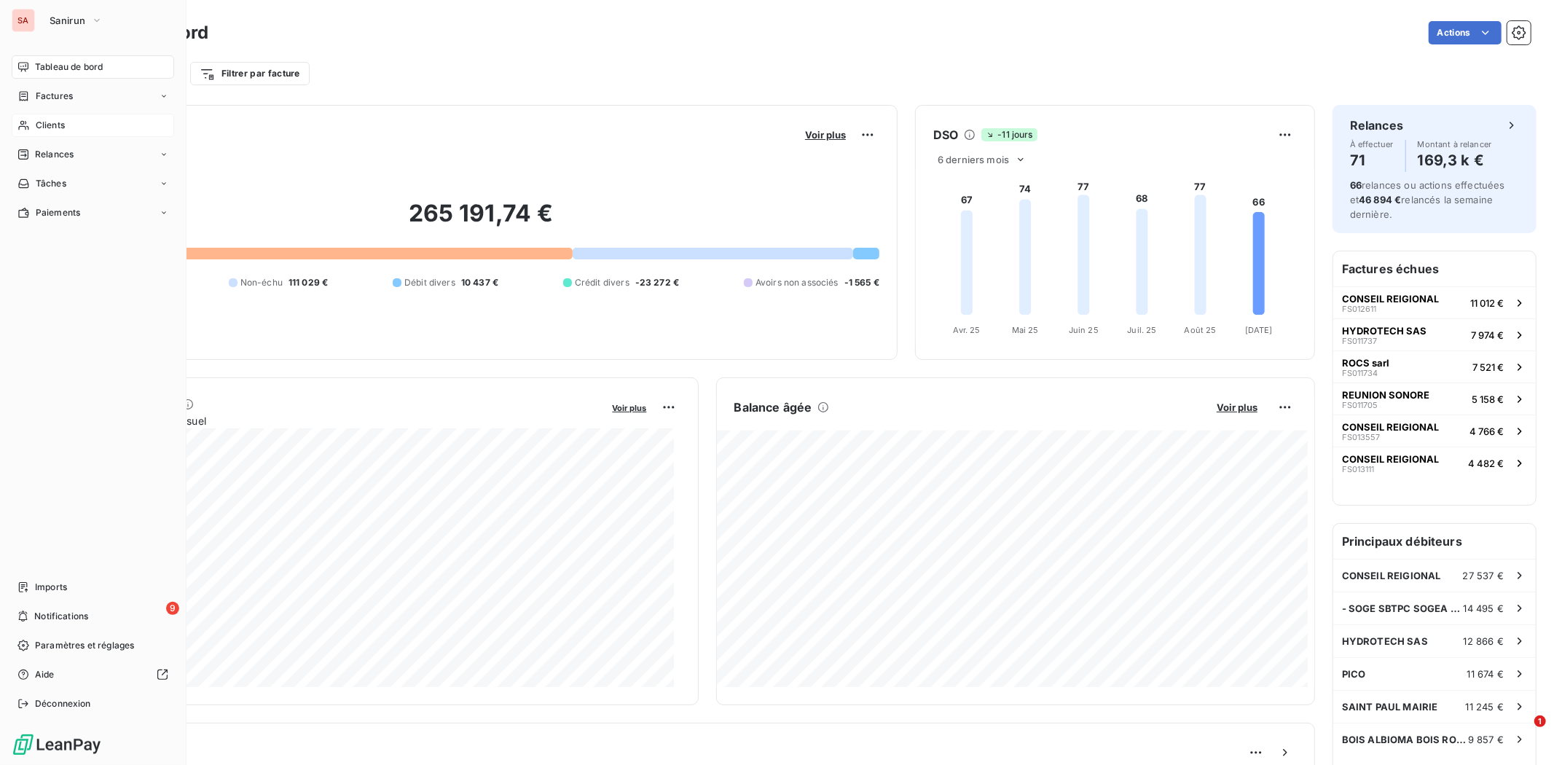
click at [48, 126] on span "Clients" at bounding box center [50, 125] width 29 height 13
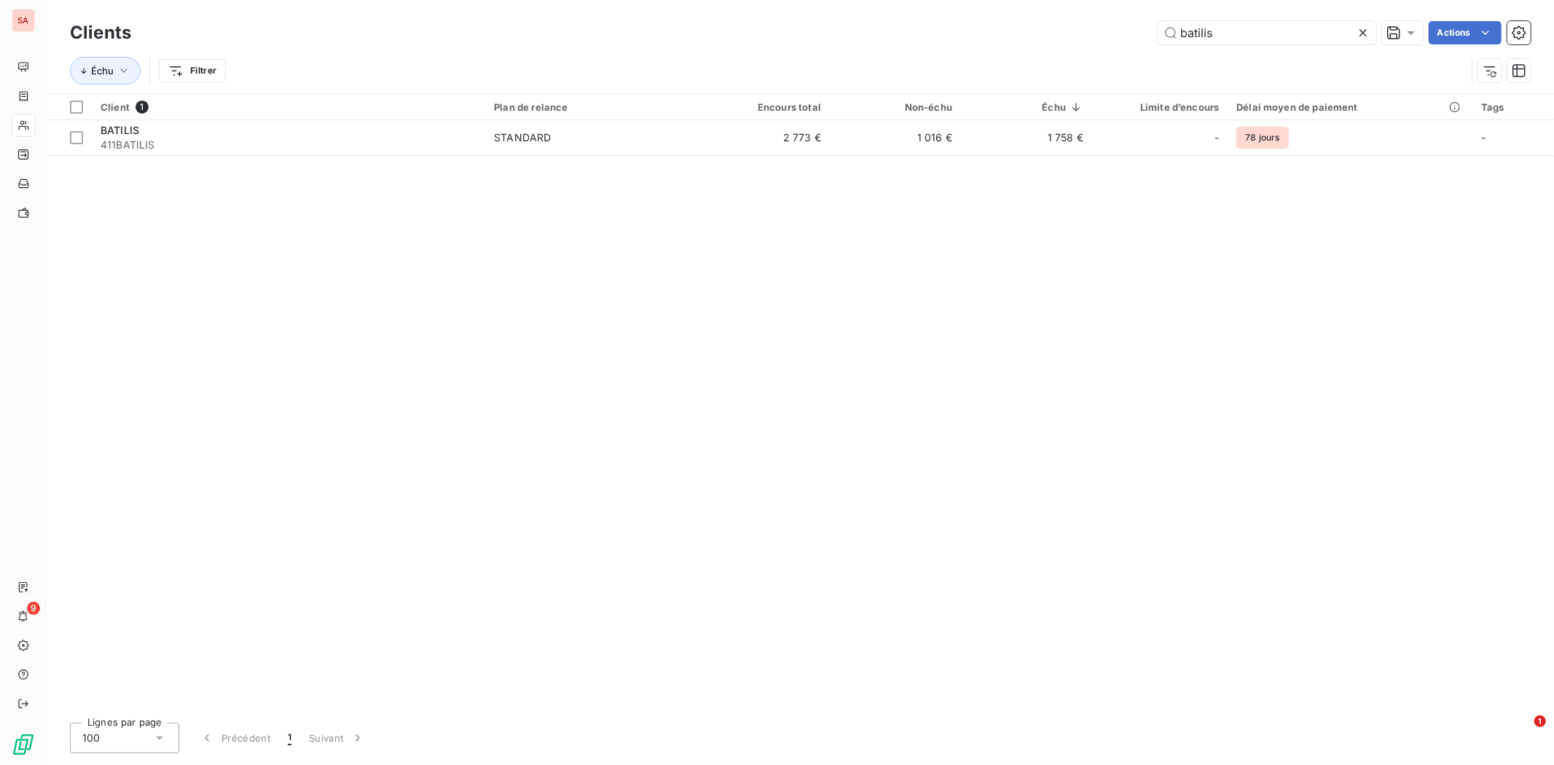
drag, startPoint x: 1215, startPoint y: 35, endPoint x: 1027, endPoint y: 35, distance: 188.0
click at [1027, 35] on div "batilis Actions" at bounding box center [840, 32] width 1382 height 23
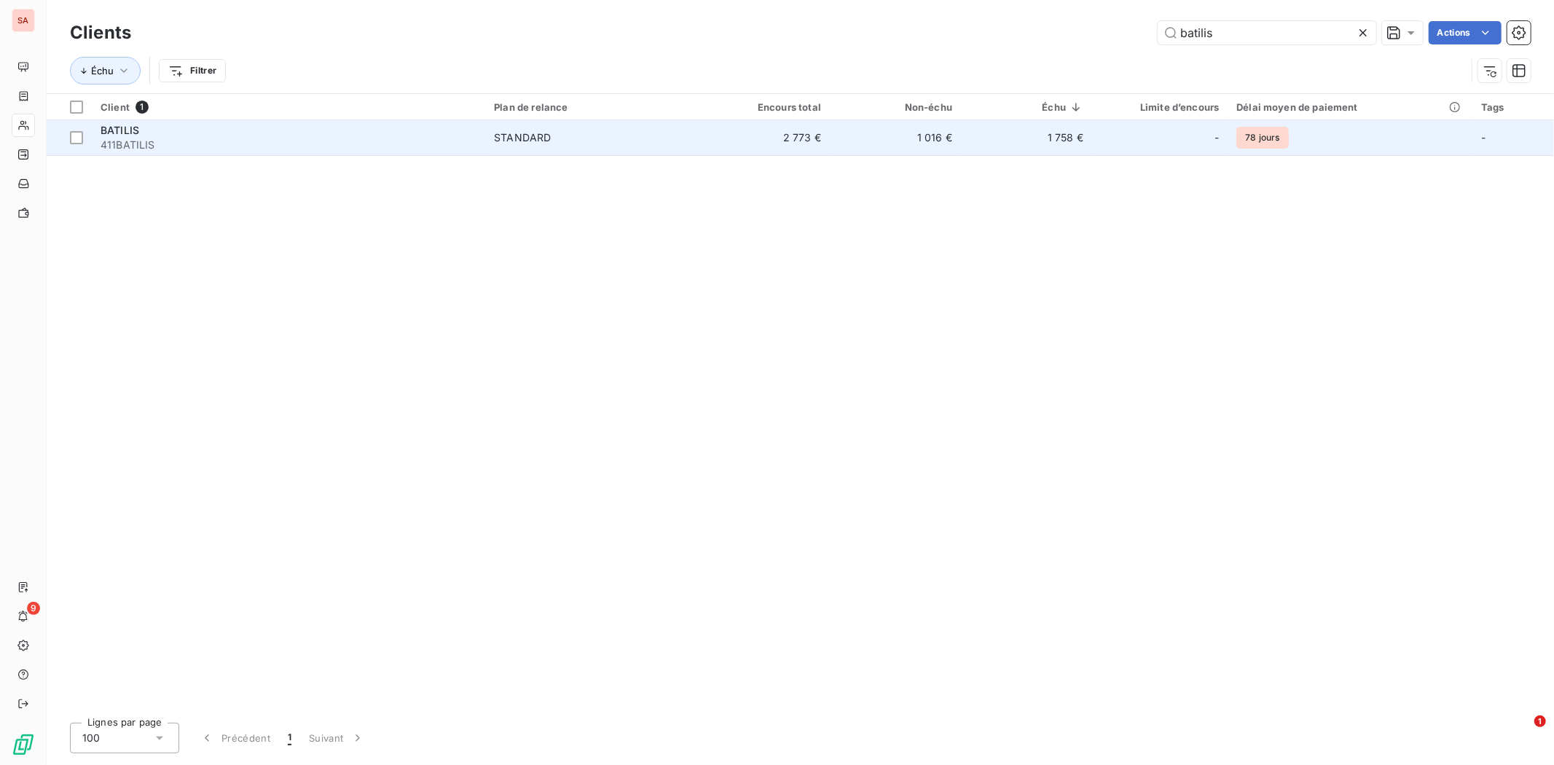
click at [565, 147] on td "STANDARD" at bounding box center [592, 137] width 214 height 35
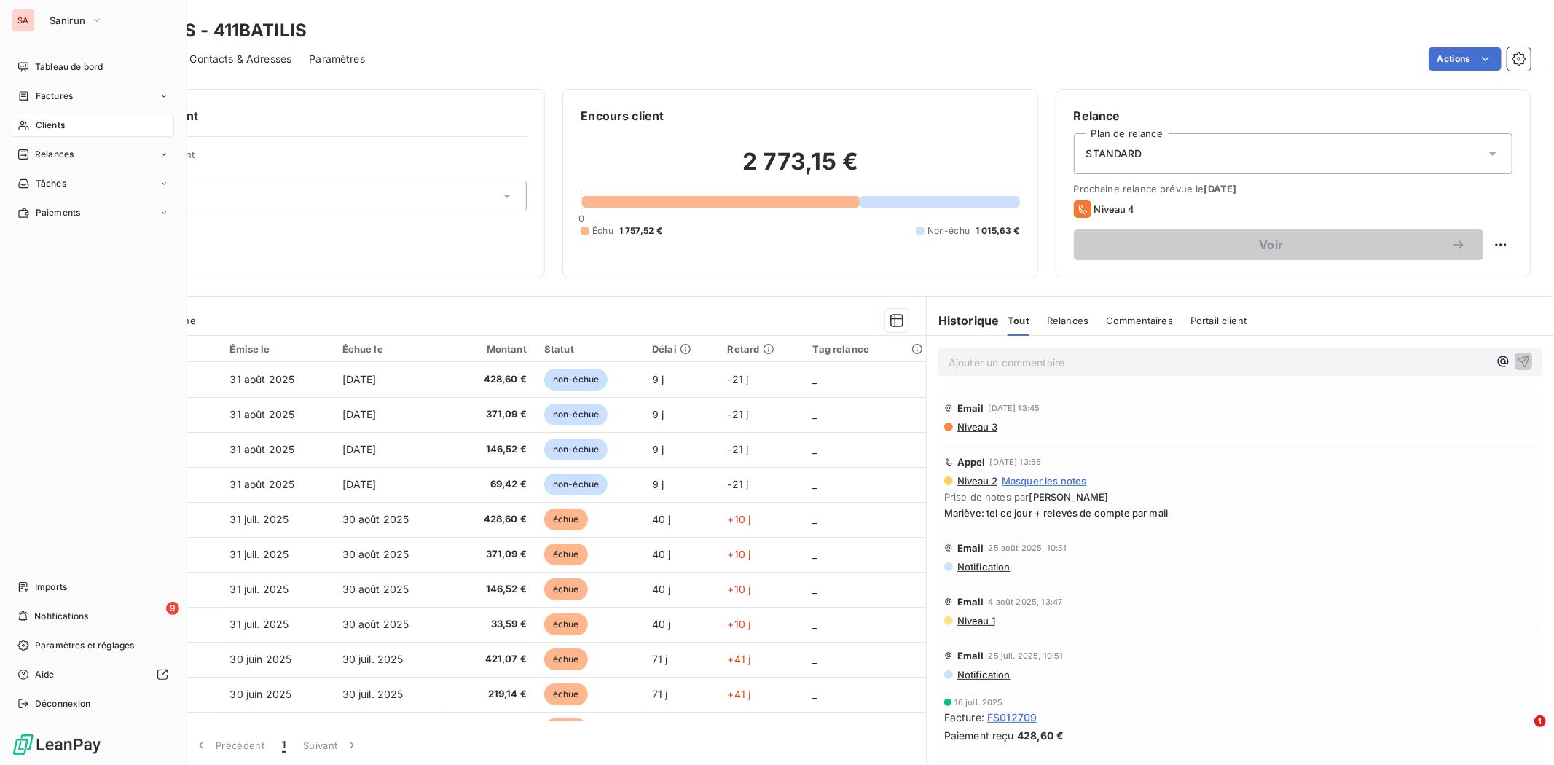
click at [53, 125] on span "Clients" at bounding box center [50, 125] width 29 height 13
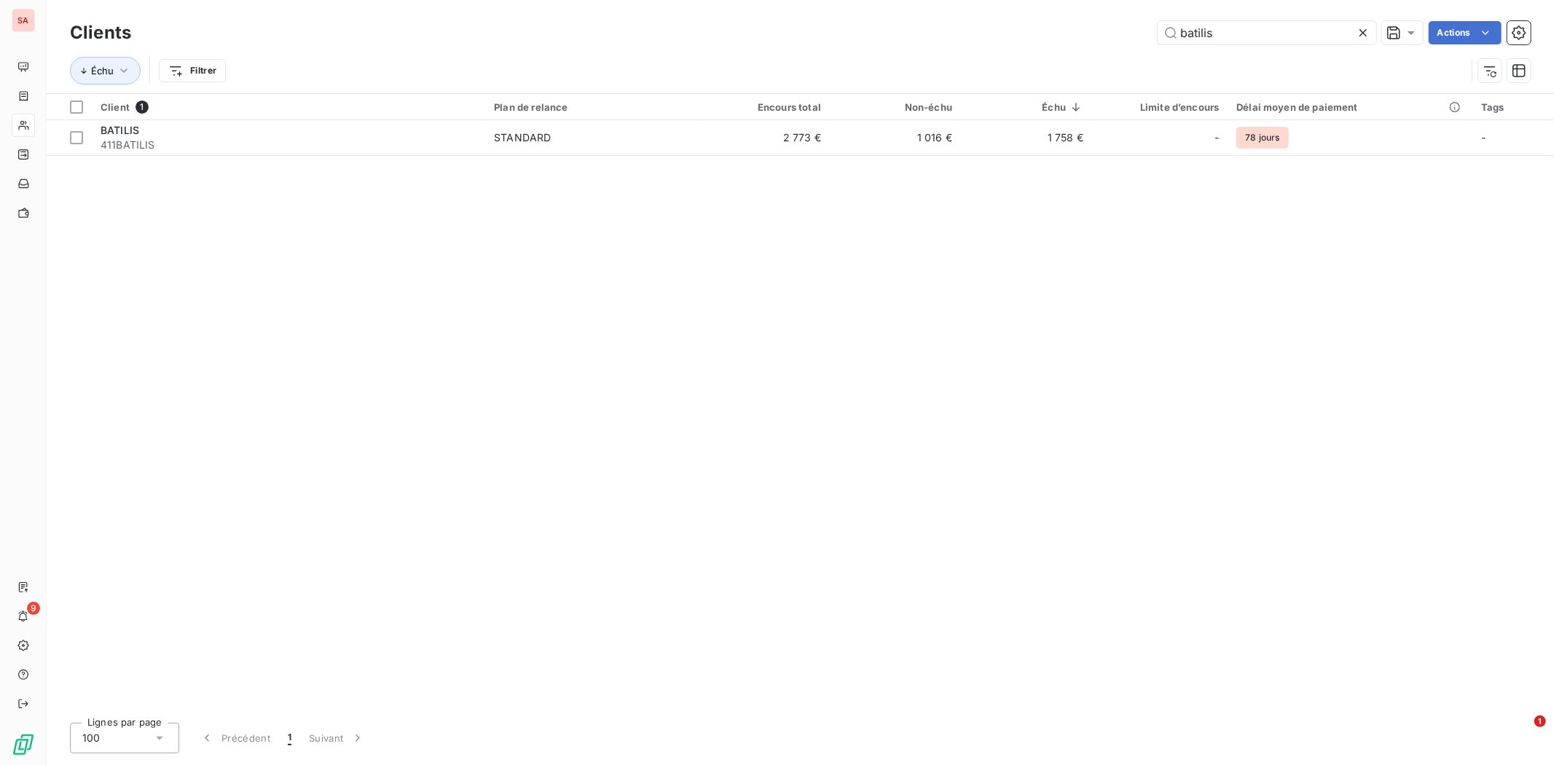
drag, startPoint x: 1212, startPoint y: 35, endPoint x: 1006, endPoint y: 35, distance: 205.5
click at [1006, 35] on div "batilis Actions" at bounding box center [840, 32] width 1382 height 23
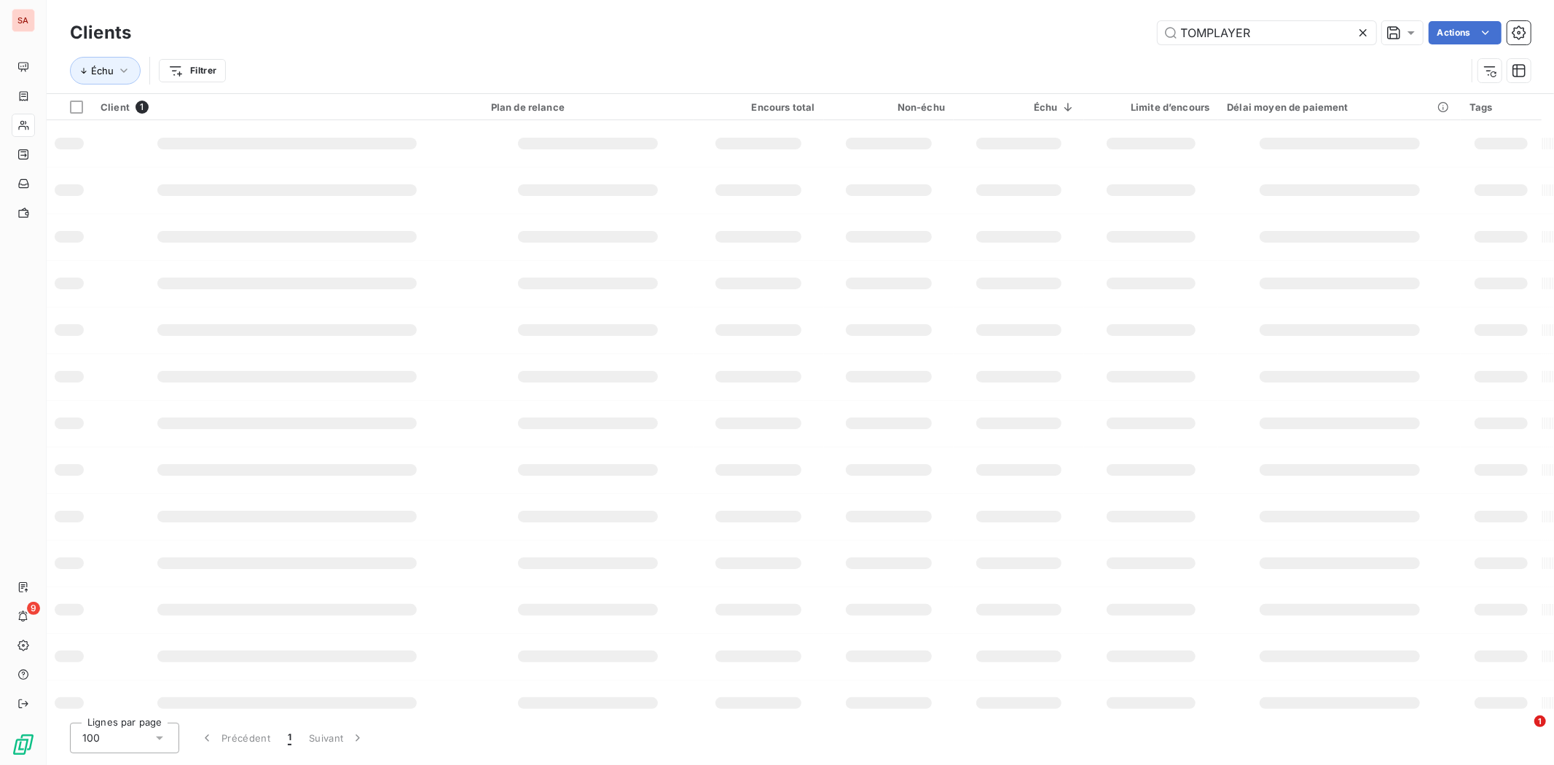
type input "TOMPLAYER"
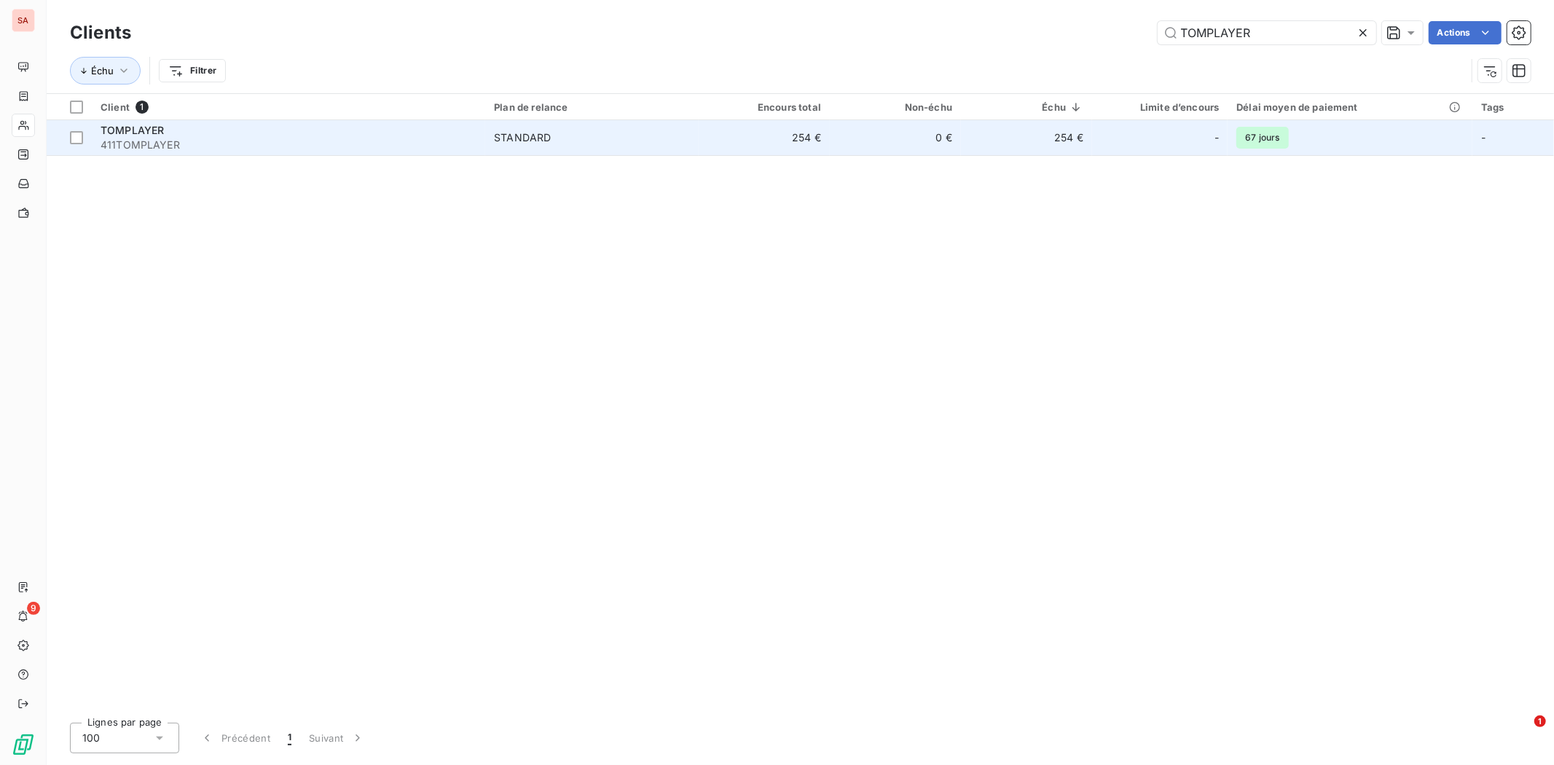
click at [587, 135] on span "STANDARD" at bounding box center [592, 137] width 196 height 15
